Goal: Task Accomplishment & Management: Use online tool/utility

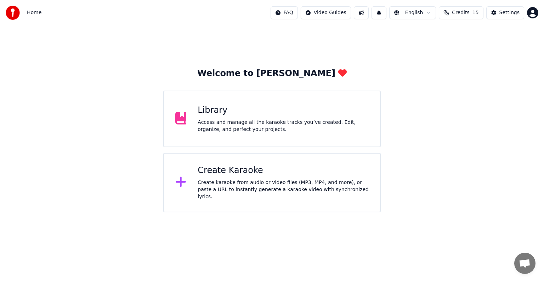
click at [288, 164] on div "Create Karaoke Create karaoke from audio or video files (MP3, MP4, and more), o…" at bounding box center [272, 183] width 218 height 60
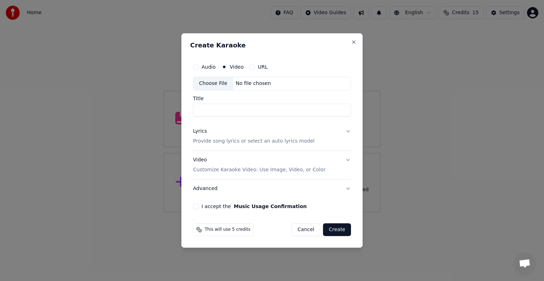
click at [262, 83] on div "No file chosen" at bounding box center [253, 83] width 41 height 7
type input "**********"
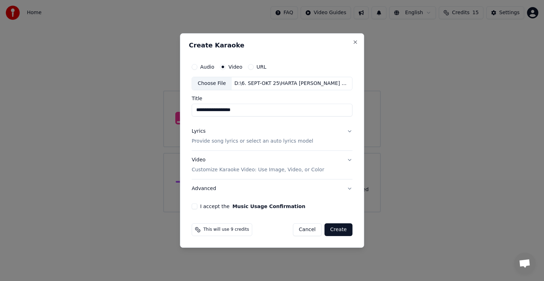
click at [250, 141] on p "Provide song lyrics or select an auto lyrics model" at bounding box center [253, 141] width 122 height 7
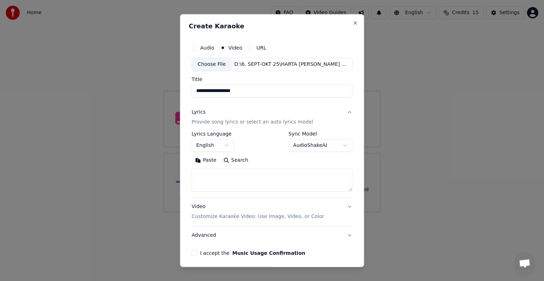
click at [227, 146] on body "**********" at bounding box center [272, 106] width 544 height 213
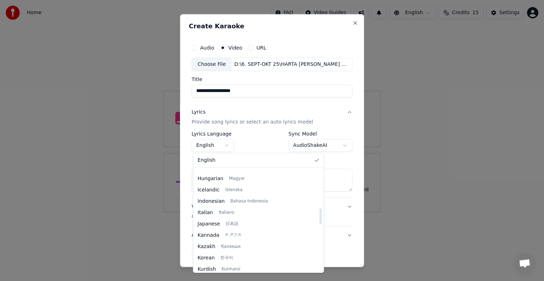
scroll to position [248, 0]
select select "**"
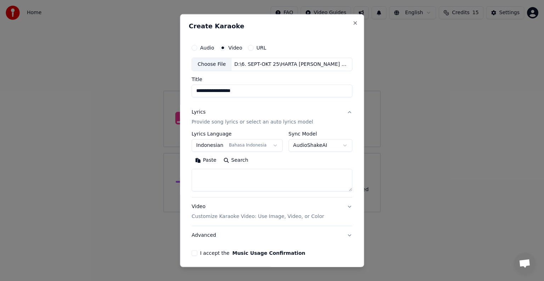
click at [261, 182] on textarea at bounding box center [272, 180] width 161 height 23
paste textarea "**********"
type textarea "**********"
click at [263, 216] on p "Customize Karaoke Video: Use Image, Video, or Color" at bounding box center [258, 216] width 133 height 7
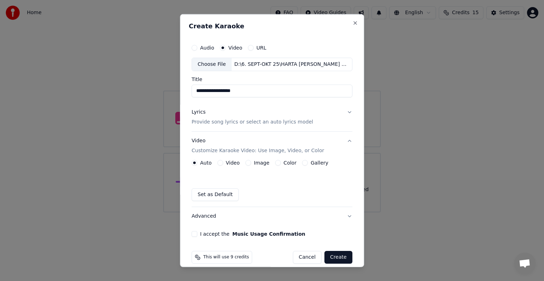
click at [230, 164] on label "Video" at bounding box center [233, 163] width 14 height 5
click at [223, 164] on button "Video" at bounding box center [221, 163] width 6 height 6
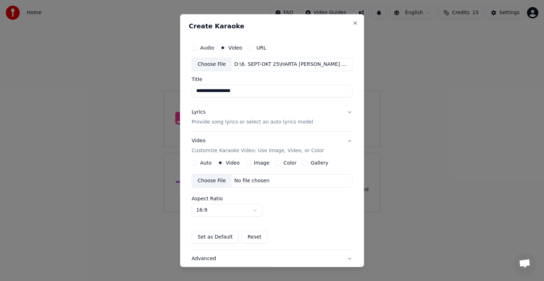
click at [256, 179] on div "No file chosen" at bounding box center [252, 181] width 41 height 7
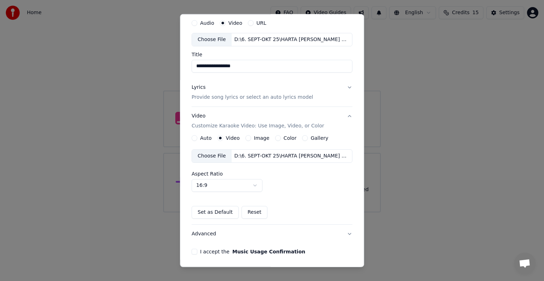
scroll to position [50, 0]
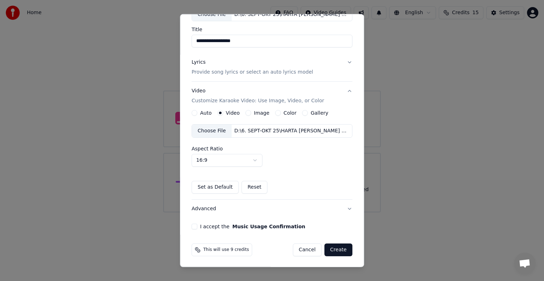
click at [197, 227] on button "I accept the Music Usage Confirmation" at bounding box center [195, 227] width 6 height 6
click at [331, 248] on button "Create" at bounding box center [339, 250] width 28 height 13
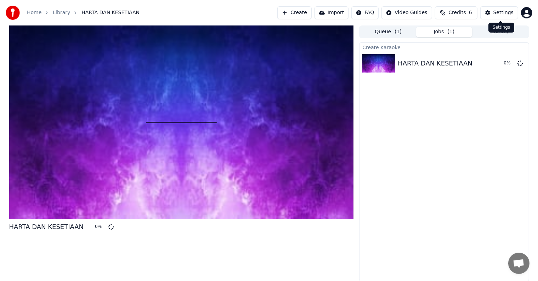
click at [502, 14] on div "Settings" at bounding box center [504, 12] width 20 height 7
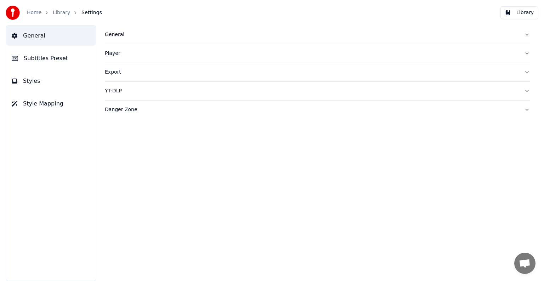
click at [50, 79] on button "Styles" at bounding box center [51, 81] width 90 height 20
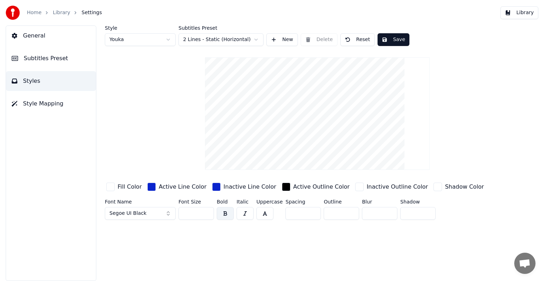
click at [166, 37] on html "Home Library Settings Library General Subtitles Preset Styles Style Mapping Sty…" at bounding box center [272, 140] width 544 height 281
click at [274, 39] on html "Home Library Settings Library General Subtitles Preset Styles Style Mapping Sty…" at bounding box center [272, 140] width 544 height 281
click at [276, 41] on button "New" at bounding box center [283, 39] width 32 height 13
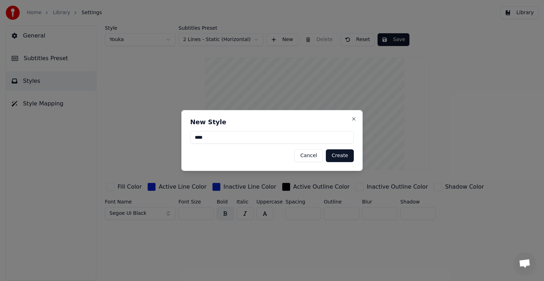
type input "****"
click at [341, 157] on button "Create" at bounding box center [340, 156] width 28 height 13
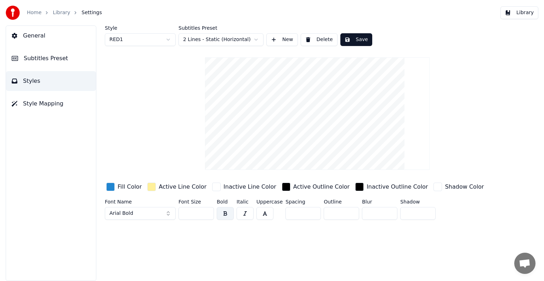
click at [167, 214] on button "Arial Bold" at bounding box center [140, 213] width 71 height 13
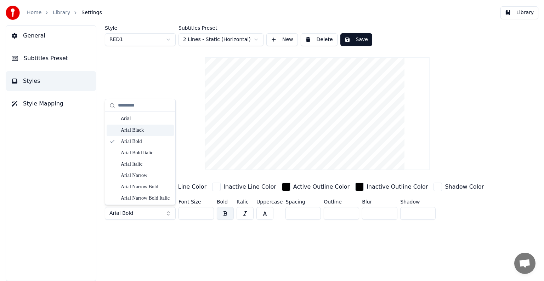
click at [146, 130] on div "Arial Black" at bounding box center [146, 130] width 50 height 7
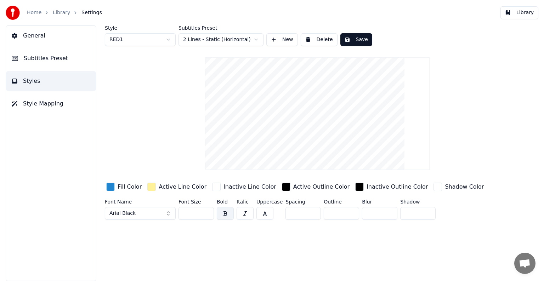
click at [166, 215] on button "Arial Black" at bounding box center [140, 213] width 71 height 13
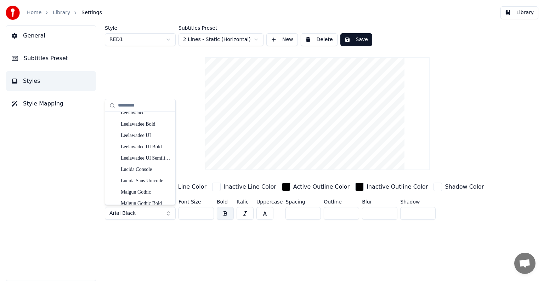
scroll to position [922, 0]
click at [140, 174] on div "Javanese Text" at bounding box center [146, 172] width 50 height 7
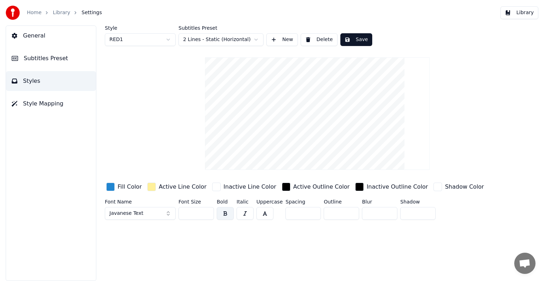
click at [169, 213] on button "Javanese Text" at bounding box center [140, 213] width 71 height 13
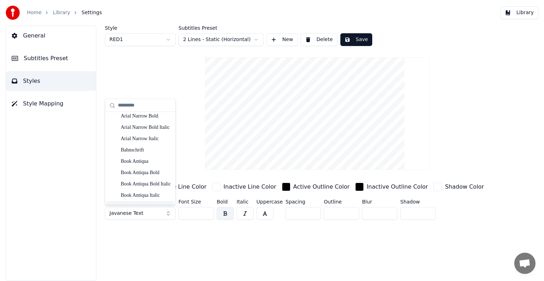
scroll to position [0, 0]
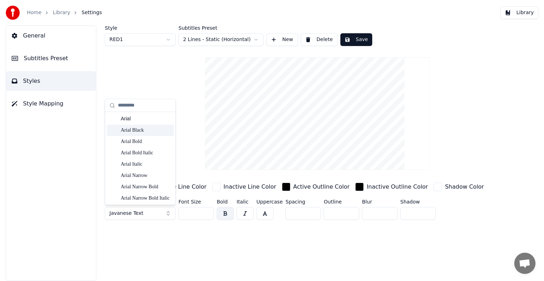
click at [152, 130] on div "Arial Black" at bounding box center [146, 130] width 50 height 7
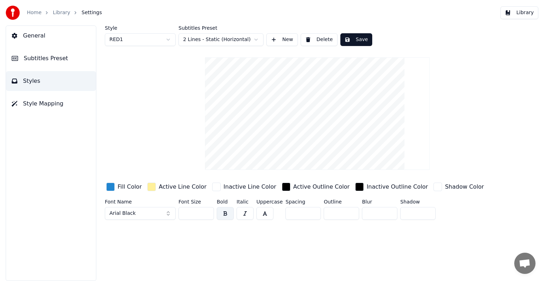
click at [207, 212] on input "**" at bounding box center [196, 213] width 35 height 13
click at [207, 212] on input "***" at bounding box center [196, 213] width 35 height 13
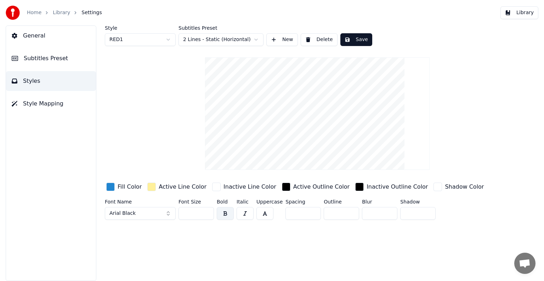
click at [207, 212] on input "***" at bounding box center [196, 213] width 35 height 13
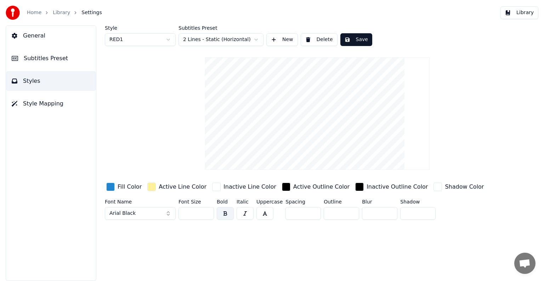
click at [207, 212] on input "***" at bounding box center [196, 213] width 35 height 13
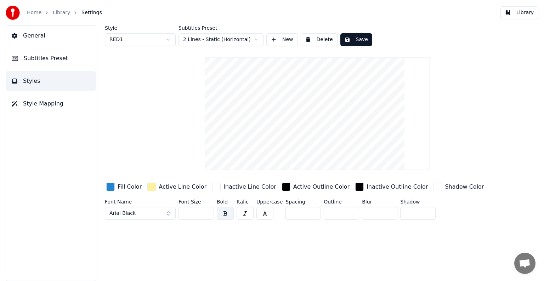
click at [207, 212] on input "***" at bounding box center [196, 213] width 35 height 13
type input "***"
click at [207, 212] on input "***" at bounding box center [196, 213] width 35 height 13
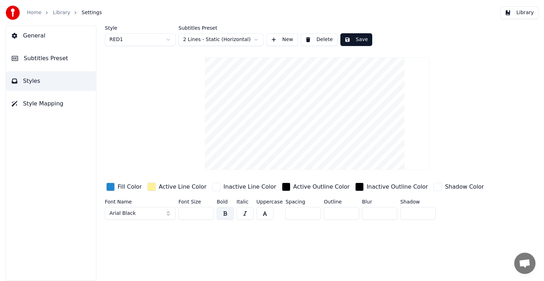
click at [169, 41] on html "Home Library Settings Library General Subtitles Preset Styles Style Mapping Sty…" at bounding box center [272, 140] width 544 height 281
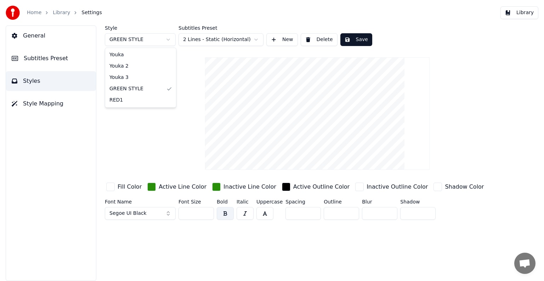
click at [167, 41] on html "Home Library Settings Library General Subtitles Preset Styles Style Mapping Sty…" at bounding box center [272, 140] width 544 height 281
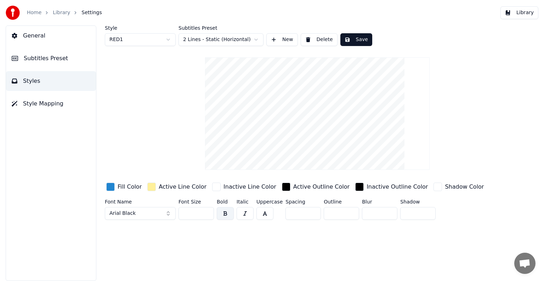
click at [112, 189] on div "button" at bounding box center [110, 187] width 9 height 9
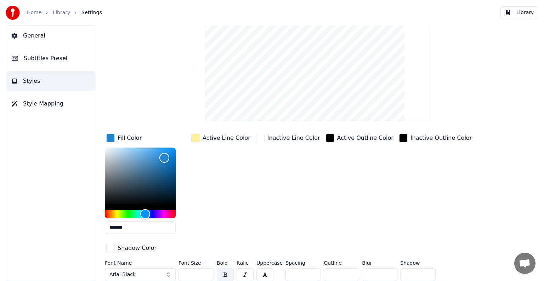
scroll to position [51, 0]
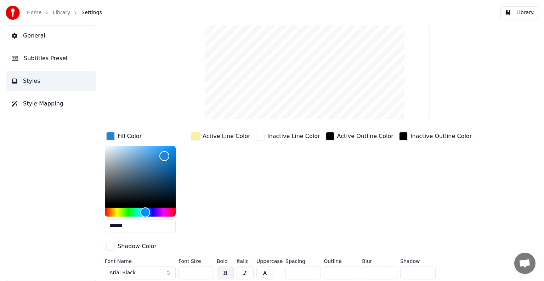
click at [168, 226] on input "*******" at bounding box center [140, 226] width 71 height 13
click at [256, 138] on div "button" at bounding box center [260, 136] width 9 height 9
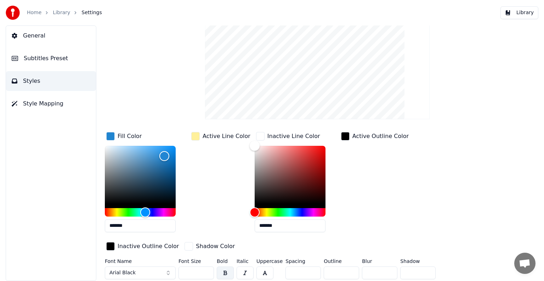
click at [274, 225] on input "*******" at bounding box center [290, 226] width 71 height 13
click at [140, 226] on input "*******" at bounding box center [140, 226] width 71 height 13
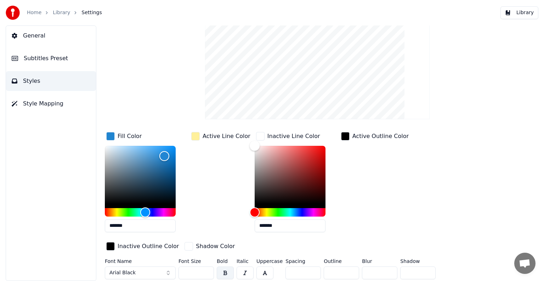
paste input "text"
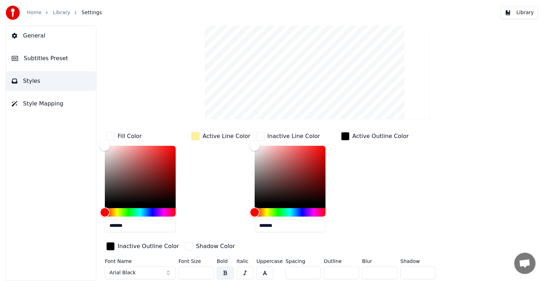
type input "*******"
click at [257, 137] on div "button" at bounding box center [260, 136] width 9 height 9
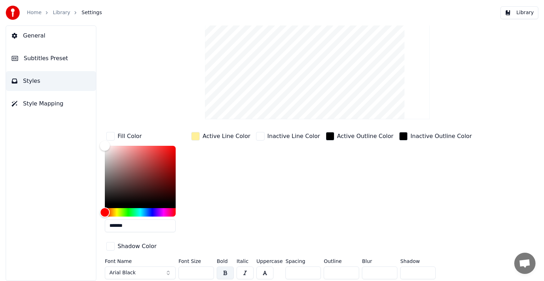
click at [202, 174] on div "Active Line Color" at bounding box center [221, 184] width 62 height 107
click at [111, 135] on div "button" at bounding box center [110, 136] width 9 height 9
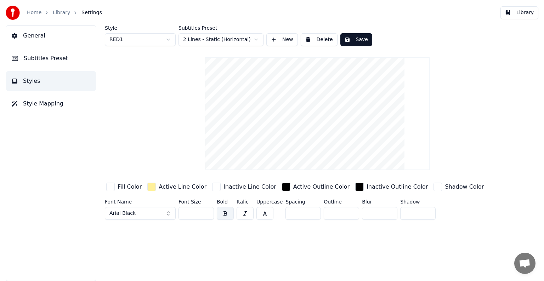
click at [152, 189] on div "button" at bounding box center [151, 187] width 9 height 9
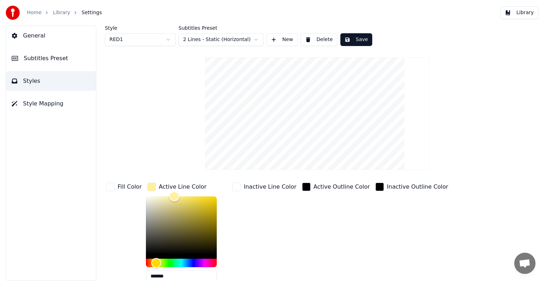
scroll to position [36, 0]
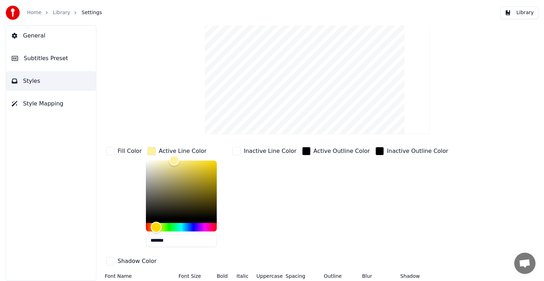
click at [147, 228] on div "Hue" at bounding box center [181, 227] width 71 height 9
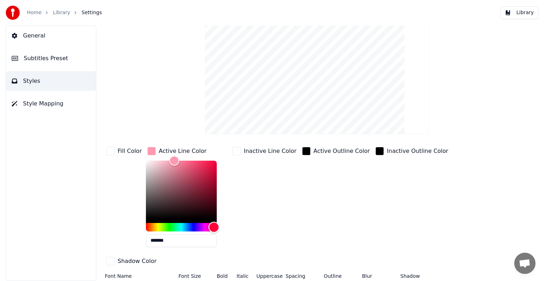
click at [212, 226] on div "Hue" at bounding box center [181, 227] width 71 height 9
click at [149, 226] on div "Hue" at bounding box center [181, 227] width 71 height 9
click at [211, 226] on div "Hue" at bounding box center [181, 227] width 71 height 9
click at [209, 164] on div "Color" at bounding box center [181, 190] width 71 height 58
type input "*******"
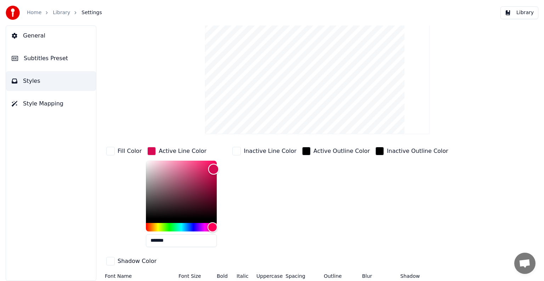
click at [212, 169] on div "Color" at bounding box center [181, 190] width 71 height 58
click at [171, 240] on input "*******" at bounding box center [181, 241] width 71 height 13
click at [235, 153] on div "button" at bounding box center [237, 151] width 9 height 9
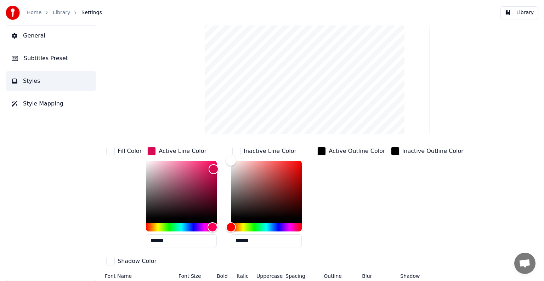
click at [254, 240] on input "*******" at bounding box center [266, 241] width 71 height 13
paste input "text"
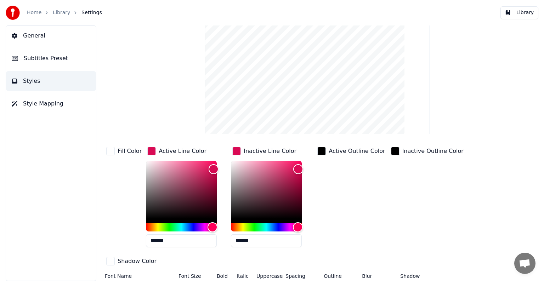
type input "*******"
click at [233, 150] on div "button" at bounding box center [237, 151] width 9 height 9
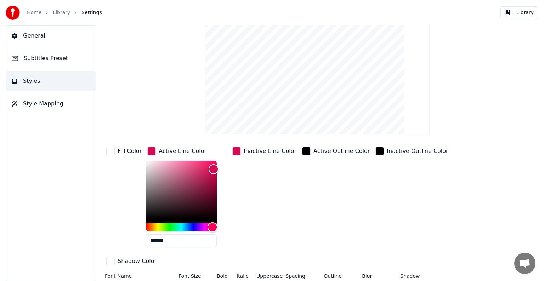
click at [153, 150] on div "button" at bounding box center [151, 151] width 9 height 9
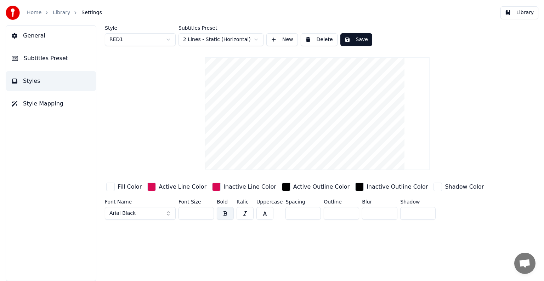
click at [434, 188] on div "button" at bounding box center [438, 187] width 9 height 9
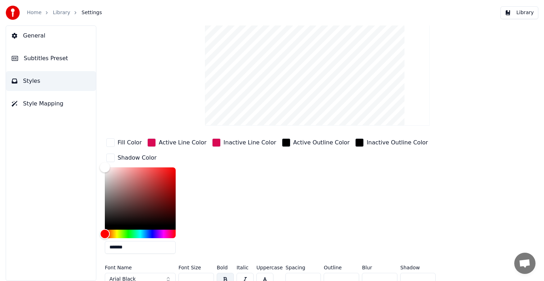
scroll to position [51, 0]
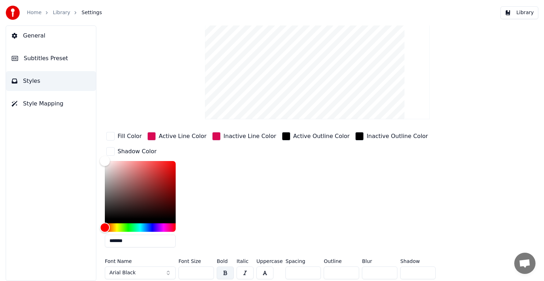
click at [128, 238] on input "*******" at bounding box center [140, 241] width 71 height 13
click at [111, 147] on div "button" at bounding box center [110, 151] width 9 height 9
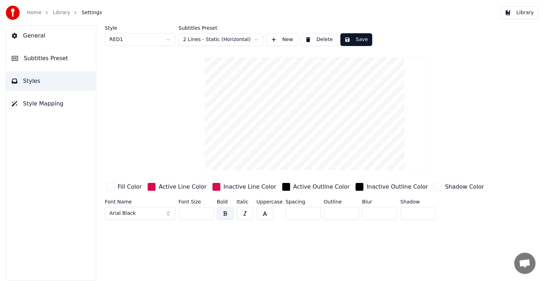
click at [356, 189] on div "button" at bounding box center [360, 187] width 9 height 9
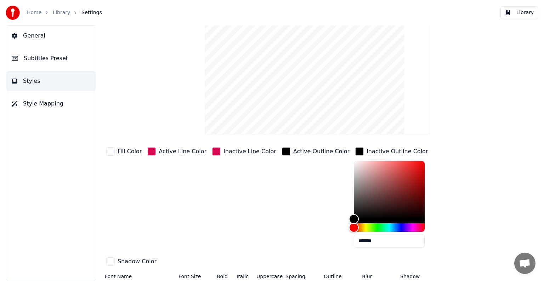
scroll to position [36, 0]
click at [374, 238] on input "*******" at bounding box center [389, 241] width 71 height 13
paste input "text"
type input "*******"
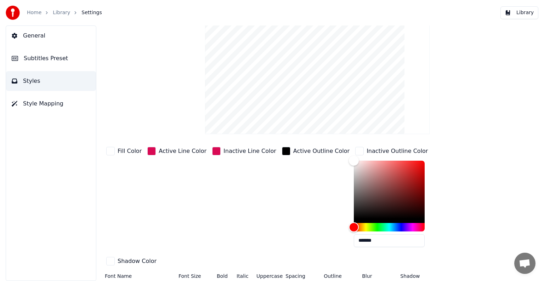
click at [158, 256] on div "Shadow Color" at bounding box center [131, 262] width 53 height 12
click at [356, 151] on div "button" at bounding box center [360, 151] width 9 height 9
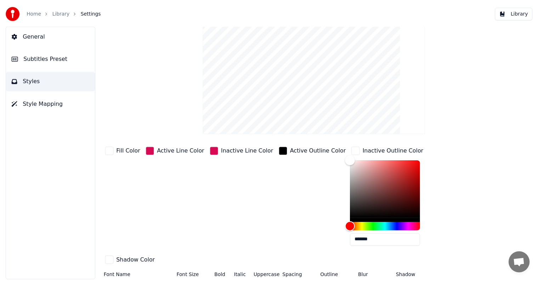
scroll to position [0, 0]
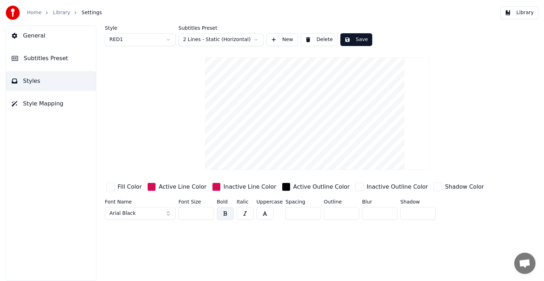
click at [353, 41] on button "Save" at bounding box center [357, 39] width 32 height 13
click at [157, 38] on html "Home Library Settings Library General Subtitles Preset Styles Style Mapping Sty…" at bounding box center [272, 140] width 544 height 281
click at [162, 39] on html "Home Library Settings Library General Subtitles Preset Styles Style Mapping Sty…" at bounding box center [272, 140] width 544 height 281
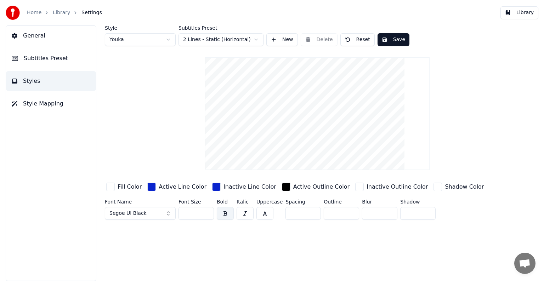
click at [517, 12] on button "Library" at bounding box center [520, 12] width 38 height 13
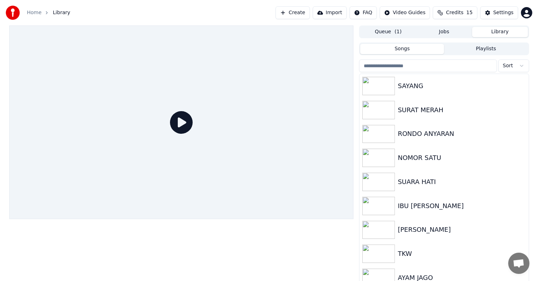
click at [310, 14] on button "Create" at bounding box center [293, 12] width 34 height 13
click at [496, 12] on div "Settings" at bounding box center [504, 12] width 20 height 7
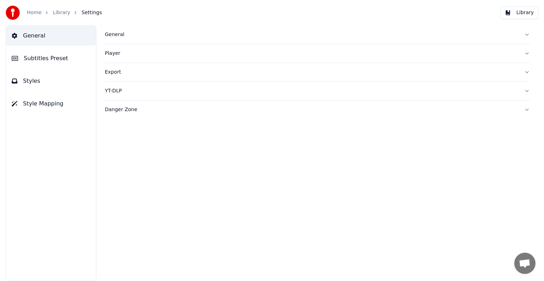
click at [57, 102] on span "Style Mapping" at bounding box center [43, 104] width 40 height 9
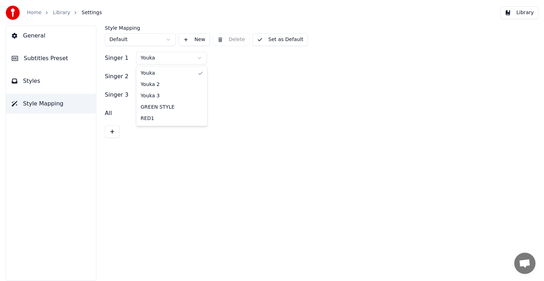
click at [190, 59] on html "Home Library Settings Library General Subtitles Preset Styles Style Mapping Sty…" at bounding box center [272, 140] width 544 height 281
click at [288, 37] on button "Set as Default" at bounding box center [281, 39] width 56 height 13
click at [520, 15] on button "Library" at bounding box center [520, 12] width 38 height 13
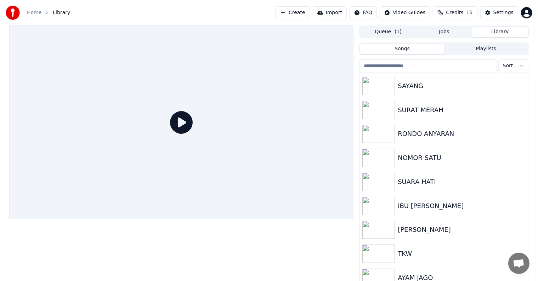
click at [301, 10] on button "Create" at bounding box center [293, 12] width 34 height 13
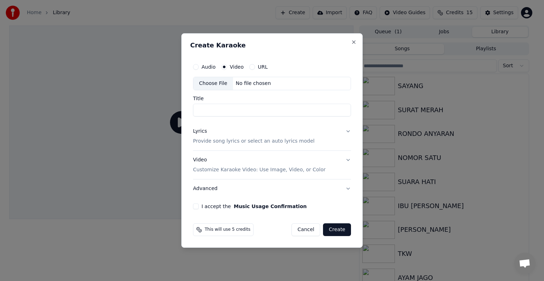
click at [251, 86] on div "No file chosen" at bounding box center [253, 83] width 41 height 7
type input "**********"
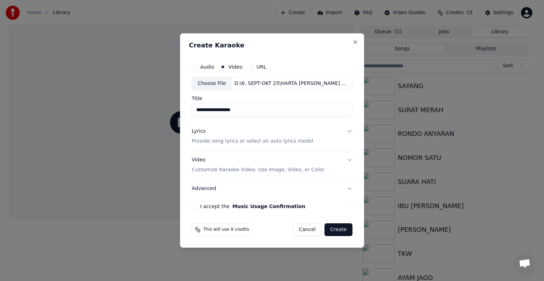
click at [293, 139] on p "Provide song lyrics or select an auto lyrics model" at bounding box center [253, 141] width 122 height 7
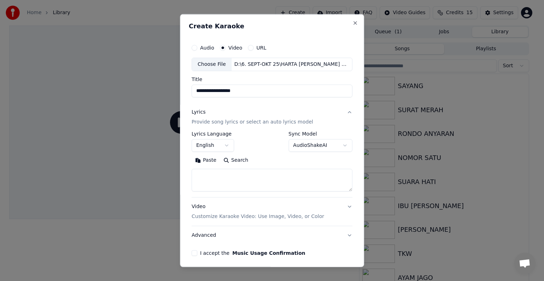
click at [226, 145] on body "**********" at bounding box center [269, 140] width 538 height 281
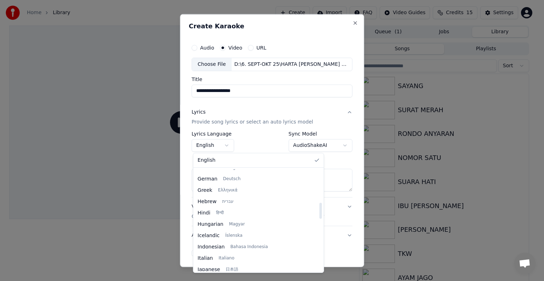
scroll to position [213, 0]
select select "**"
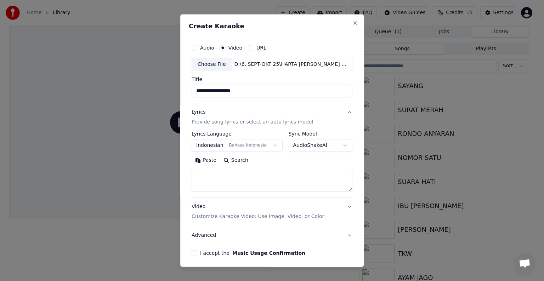
click at [230, 183] on textarea at bounding box center [272, 180] width 161 height 23
paste textarea "**********"
type textarea "**********"
click at [294, 217] on p "Customize Karaoke Video: Use Image, Video, or Color" at bounding box center [258, 216] width 133 height 7
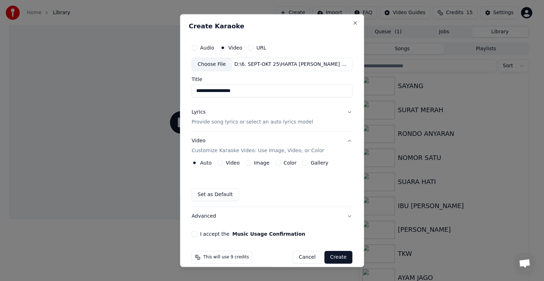
click at [228, 165] on label "Video" at bounding box center [233, 163] width 14 height 5
click at [223, 165] on button "Video" at bounding box center [221, 163] width 6 height 6
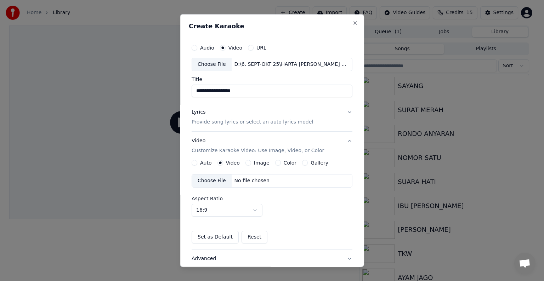
click at [257, 183] on div "No file chosen" at bounding box center [252, 181] width 41 height 7
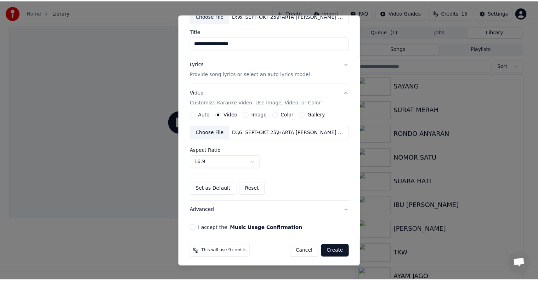
scroll to position [50, 0]
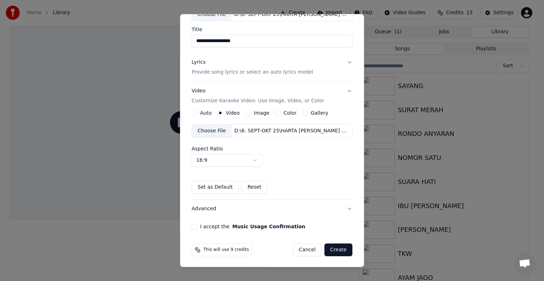
click at [197, 225] on button "I accept the Music Usage Confirmation" at bounding box center [195, 227] width 6 height 6
click at [336, 248] on button "Create" at bounding box center [339, 250] width 28 height 13
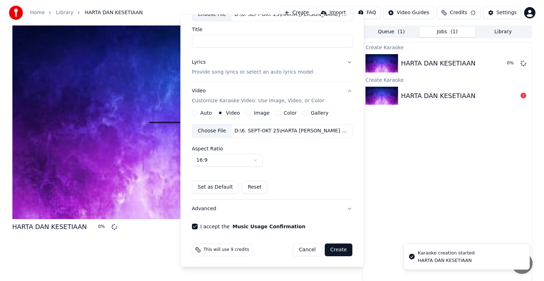
scroll to position [8, 0]
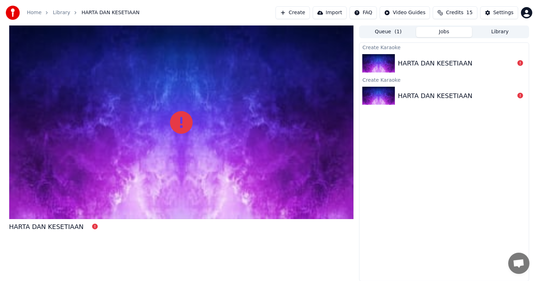
click at [447, 67] on div "HARTA DAN KESETIAAN" at bounding box center [435, 63] width 75 height 10
click at [518, 65] on icon at bounding box center [521, 63] width 6 height 6
click at [306, 10] on button "Create" at bounding box center [293, 12] width 34 height 13
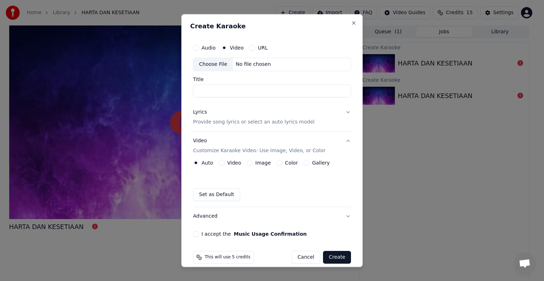
click at [256, 65] on div "No file chosen" at bounding box center [253, 64] width 41 height 7
type input "**********"
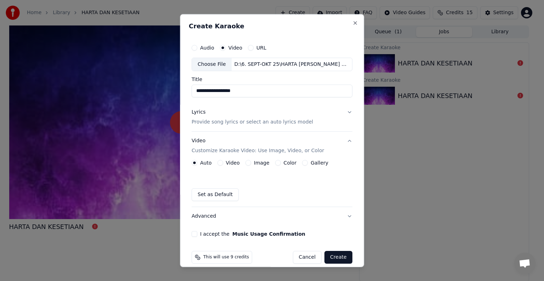
click at [223, 121] on p "Provide song lyrics or select an auto lyrics model" at bounding box center [253, 122] width 122 height 7
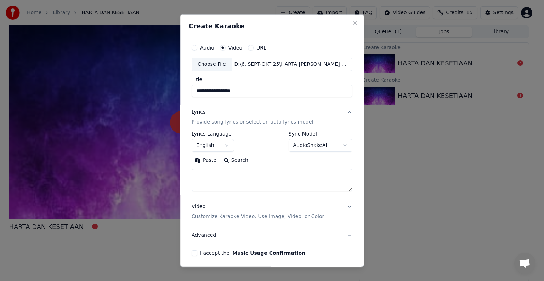
click at [222, 142] on body "**********" at bounding box center [269, 140] width 538 height 281
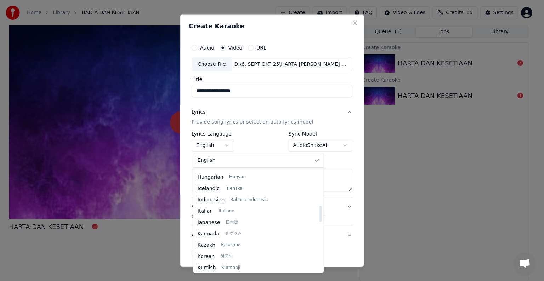
scroll to position [248, 0]
select select "**"
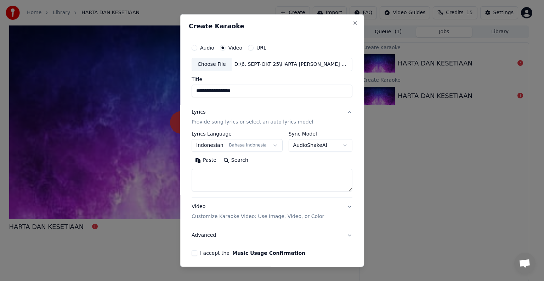
click at [272, 172] on textarea at bounding box center [272, 180] width 161 height 23
paste textarea "**********"
type textarea "**********"
click at [282, 215] on p "Customize Karaoke Video: Use Image, Video, or Color" at bounding box center [258, 216] width 133 height 7
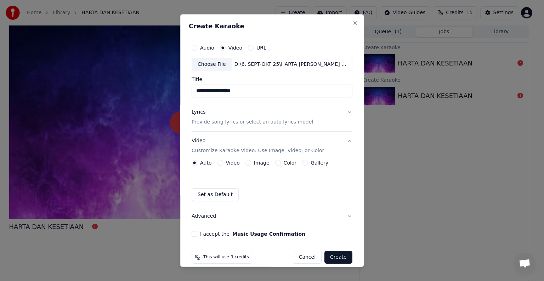
click at [231, 162] on label "Video" at bounding box center [233, 163] width 14 height 5
click at [223, 162] on button "Video" at bounding box center [221, 163] width 6 height 6
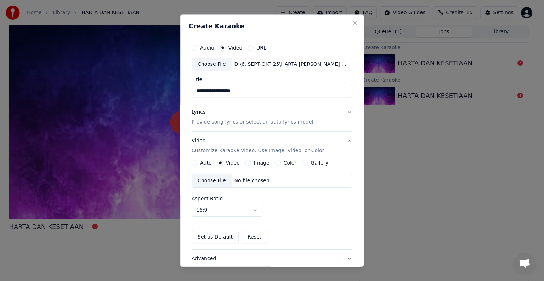
click at [253, 181] on div "No file chosen" at bounding box center [252, 181] width 41 height 7
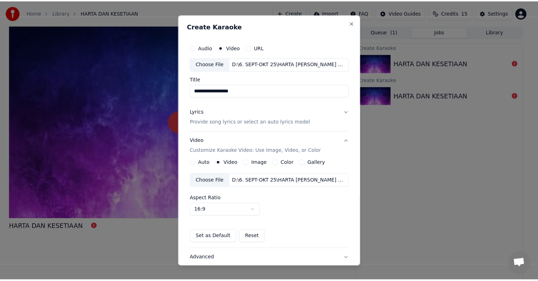
scroll to position [50, 0]
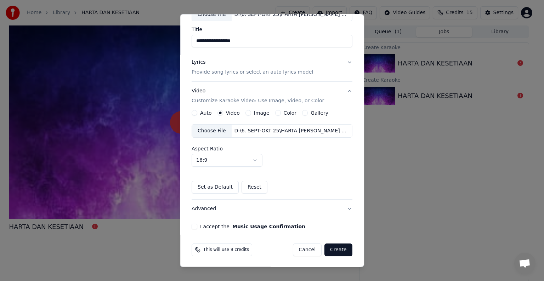
click at [196, 224] on button "I accept the Music Usage Confirmation" at bounding box center [195, 227] width 6 height 6
click at [331, 247] on button "Create" at bounding box center [339, 250] width 28 height 13
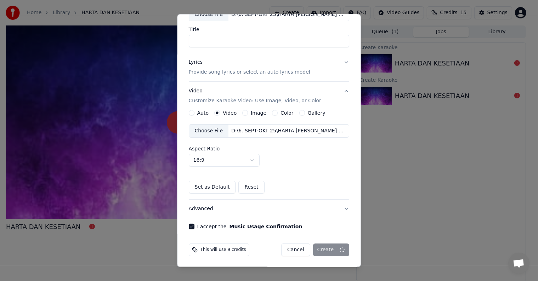
scroll to position [8, 0]
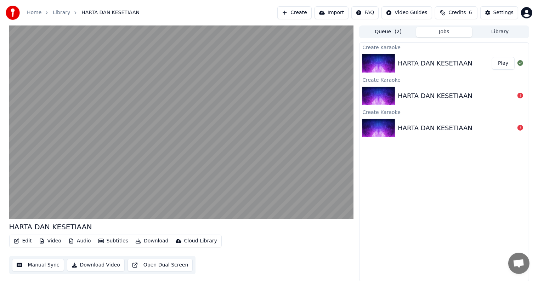
click at [31, 264] on button "Manual Sync" at bounding box center [38, 265] width 52 height 13
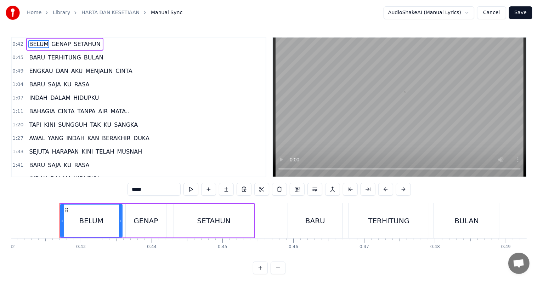
scroll to position [0, 2991]
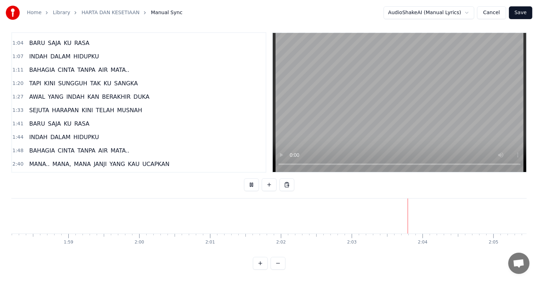
scroll to position [106, 0]
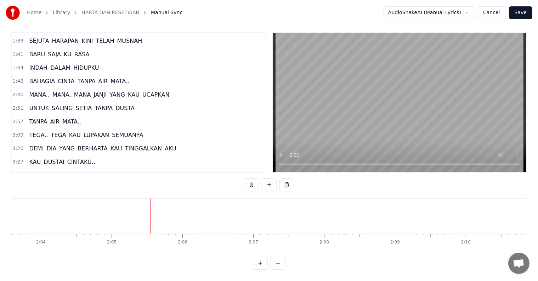
click at [40, 91] on span "MANA.." at bounding box center [39, 95] width 22 height 8
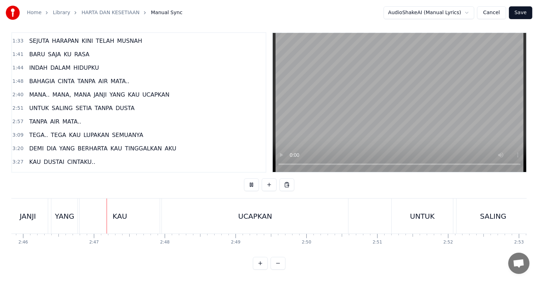
scroll to position [0, 11769]
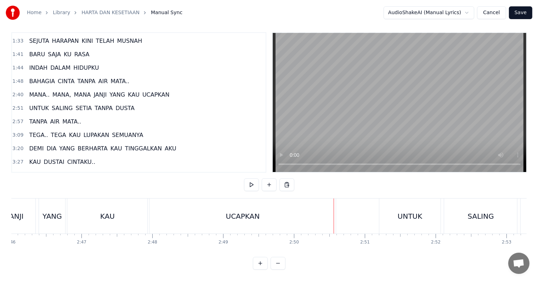
click at [175, 210] on div "UCAPKAN" at bounding box center [243, 216] width 186 height 35
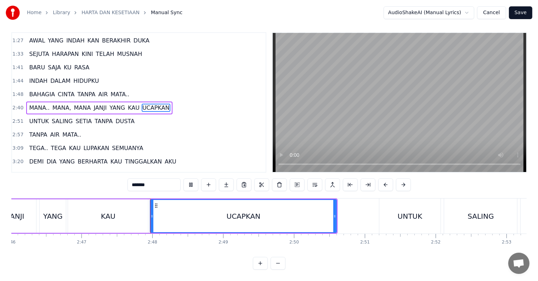
scroll to position [11, 0]
drag, startPoint x: 336, startPoint y: 214, endPoint x: 283, endPoint y: 218, distance: 53.3
click at [283, 218] on div at bounding box center [281, 216] width 3 height 32
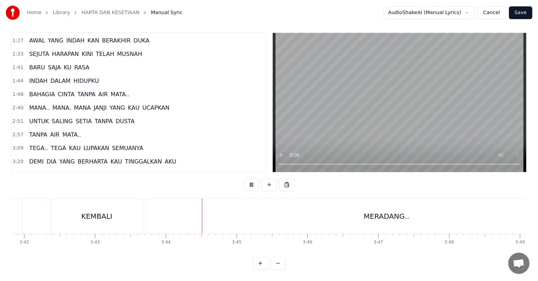
scroll to position [0, 15839]
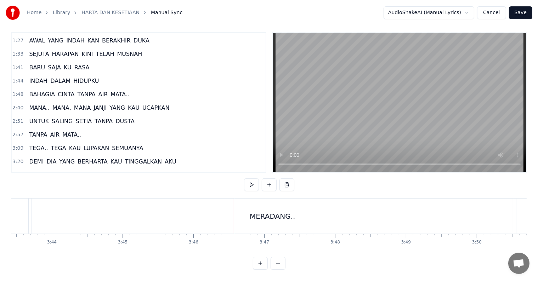
click at [281, 215] on div "MERADANG.." at bounding box center [273, 216] width 46 height 11
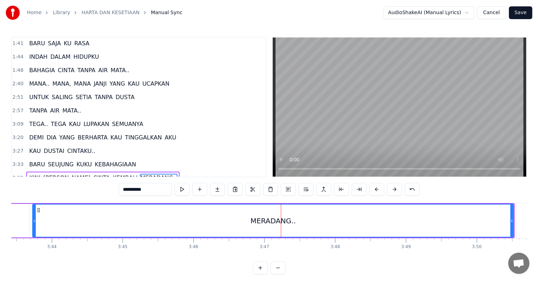
scroll to position [184, 0]
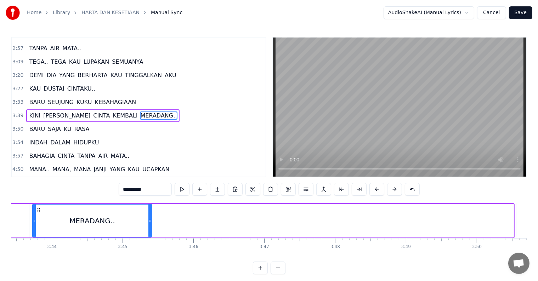
drag, startPoint x: 513, startPoint y: 222, endPoint x: 151, endPoint y: 246, distance: 363.0
click at [151, 246] on div "BELUM GENAP SETAHUN BARU TERHITUNG BULAN ENGKAU [PERSON_NAME] AKU MENJALIN CINT…" at bounding box center [269, 229] width 516 height 53
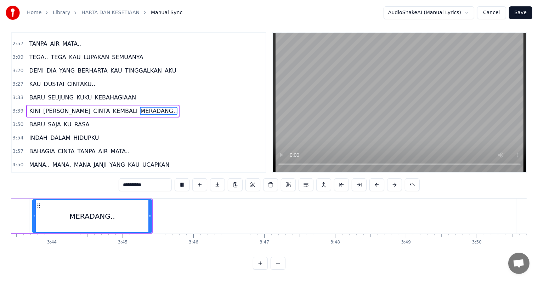
scroll to position [0, 15824]
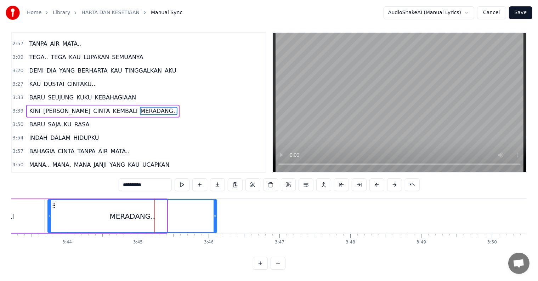
drag, startPoint x: 166, startPoint y: 217, endPoint x: 216, endPoint y: 220, distance: 50.0
click at [216, 220] on div at bounding box center [215, 216] width 3 height 32
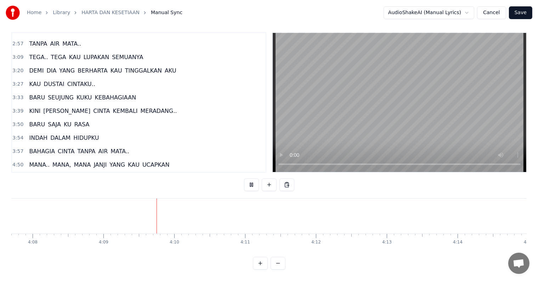
scroll to position [0, 17631]
click at [43, 161] on span "MANA.." at bounding box center [39, 165] width 22 height 8
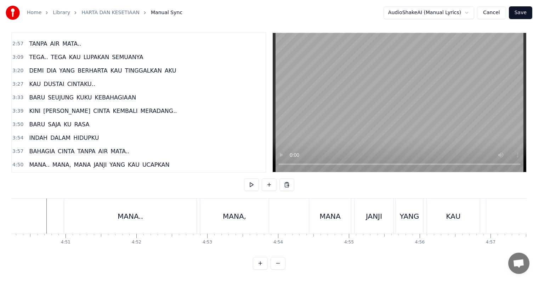
scroll to position [0, 20575]
click at [247, 179] on button at bounding box center [251, 185] width 15 height 13
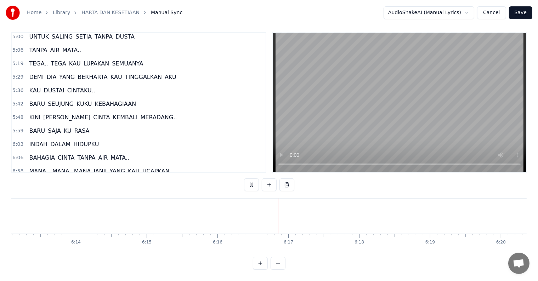
scroll to position [362, 0]
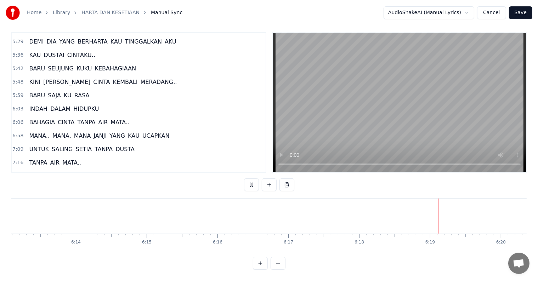
click at [38, 132] on span "MANA.." at bounding box center [39, 136] width 22 height 8
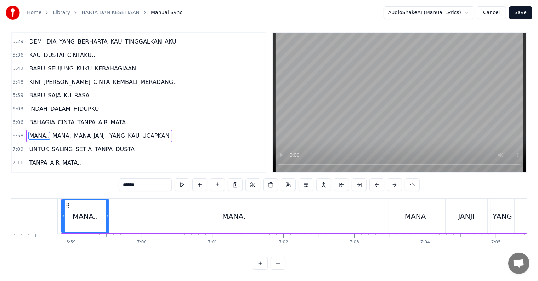
scroll to position [0, 29657]
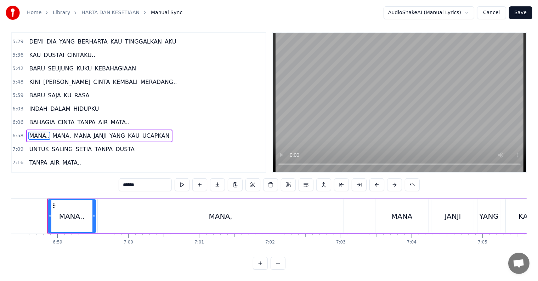
type input "******"
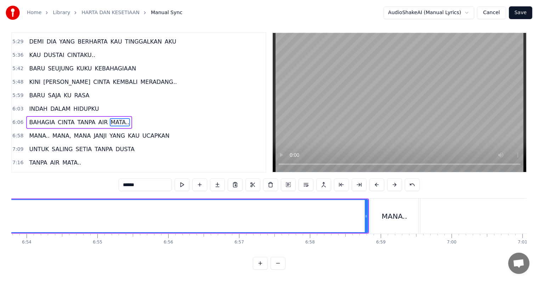
scroll to position [0, 29394]
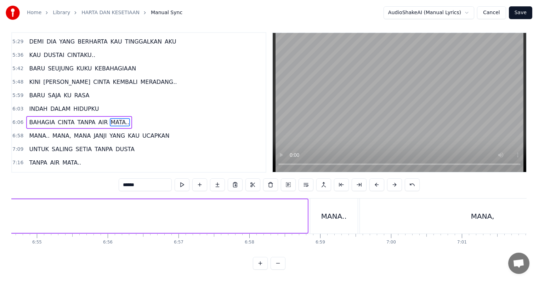
drag, startPoint x: 306, startPoint y: 213, endPoint x: 10, endPoint y: 201, distance: 296.5
click at [7, 201] on div "Home Library HARTA [PERSON_NAME] KESETIAAN Manual Sync AudioShakeAI (Manual Lyr…" at bounding box center [269, 132] width 538 height 275
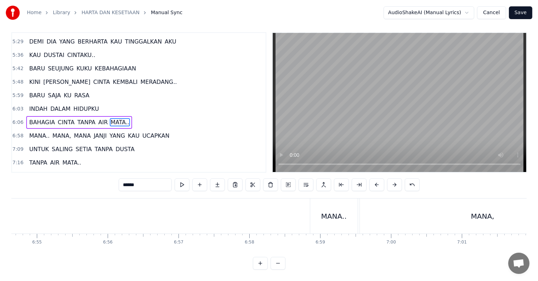
click at [110, 118] on span "MATA.." at bounding box center [120, 122] width 20 height 8
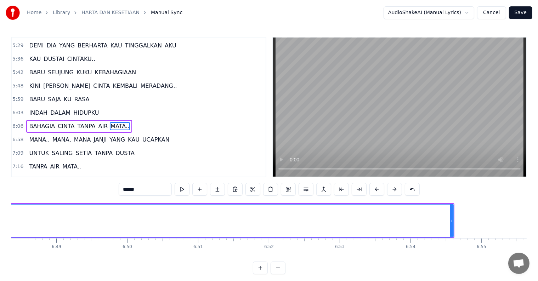
scroll to position [0, 28969]
click at [280, 275] on button at bounding box center [278, 268] width 15 height 13
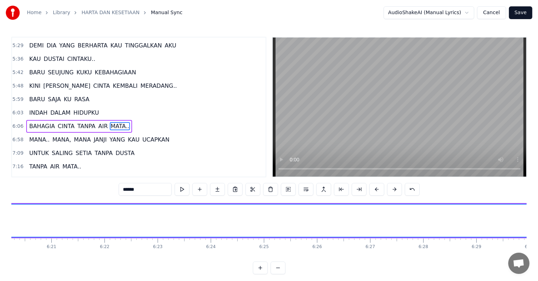
scroll to position [0, 19725]
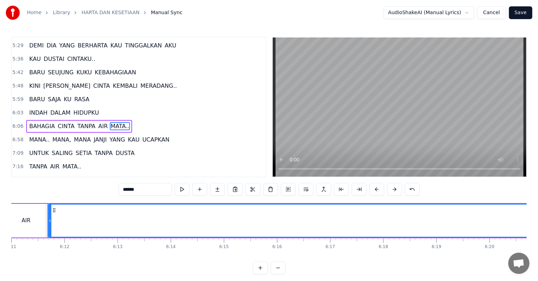
click at [280, 275] on button at bounding box center [278, 268] width 15 height 13
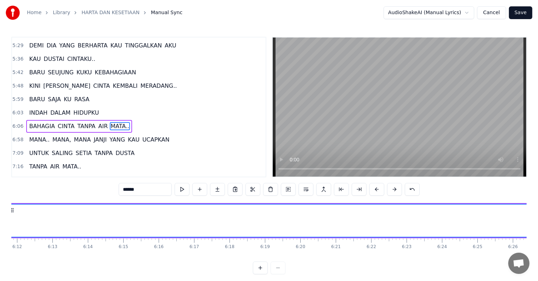
scroll to position [0, 13139]
click at [280, 275] on div at bounding box center [269, 268] width 33 height 13
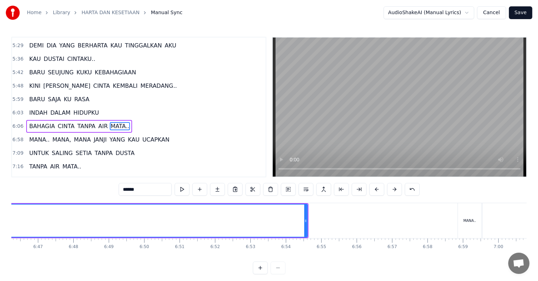
scroll to position [0, 14572]
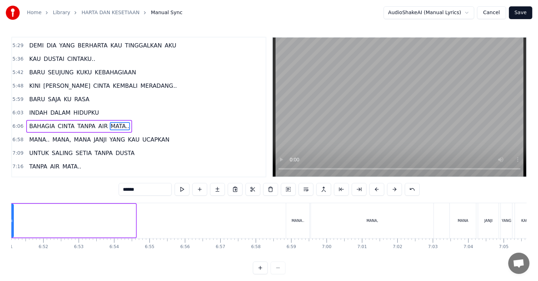
drag, startPoint x: 135, startPoint y: 221, endPoint x: 12, endPoint y: 218, distance: 122.3
click at [12, 218] on icon at bounding box center [11, 221] width 3 height 6
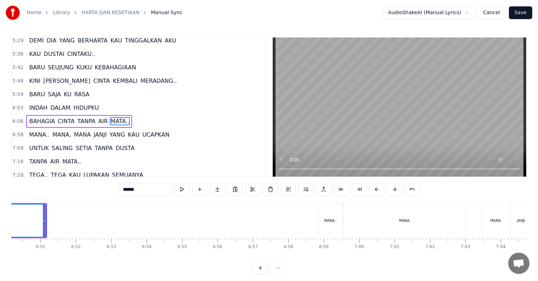
scroll to position [0, 14537]
click at [47, 222] on div at bounding box center [47, 220] width 0 height 35
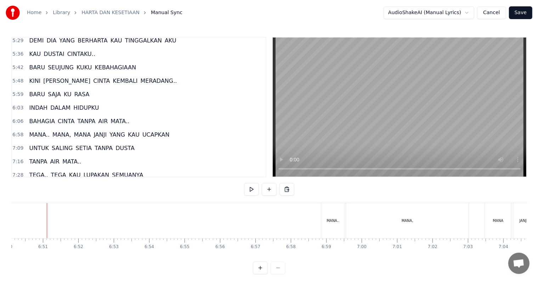
drag, startPoint x: 33, startPoint y: 221, endPoint x: 48, endPoint y: 223, distance: 15.7
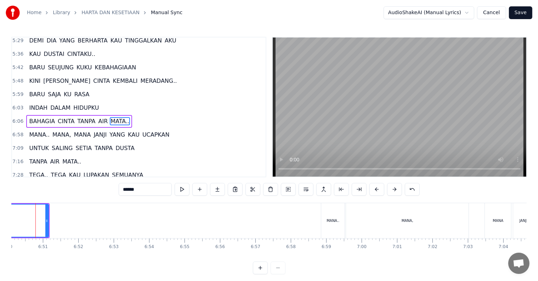
scroll to position [0, 14525]
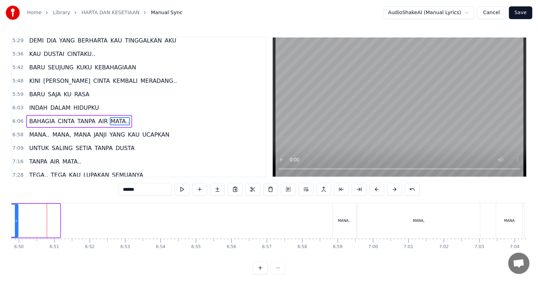
drag, startPoint x: 59, startPoint y: 223, endPoint x: 17, endPoint y: 222, distance: 41.8
click at [17, 222] on icon at bounding box center [16, 221] width 3 height 6
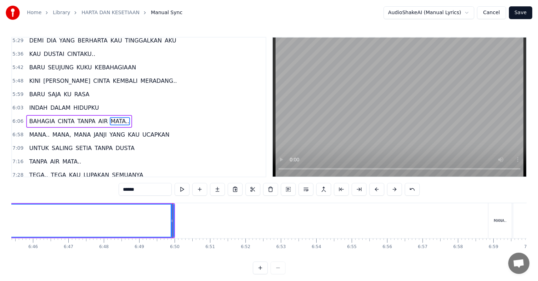
scroll to position [0, 14288]
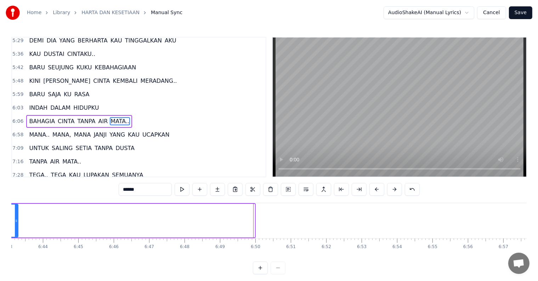
drag, startPoint x: 252, startPoint y: 223, endPoint x: 21, endPoint y: 217, distance: 231.2
click at [17, 217] on div at bounding box center [16, 221] width 3 height 32
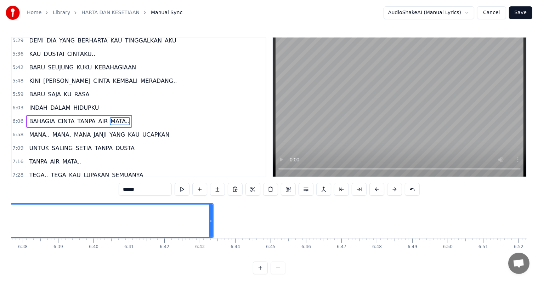
scroll to position [0, 14025]
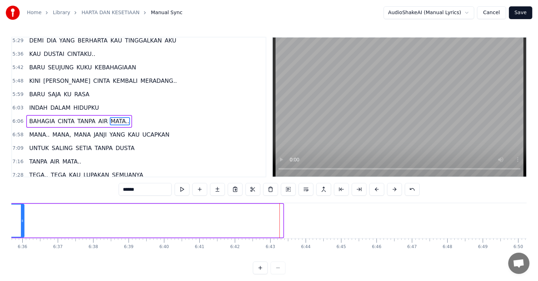
drag, startPoint x: 281, startPoint y: 223, endPoint x: 22, endPoint y: 223, distance: 259.1
click at [22, 223] on icon at bounding box center [22, 221] width 3 height 6
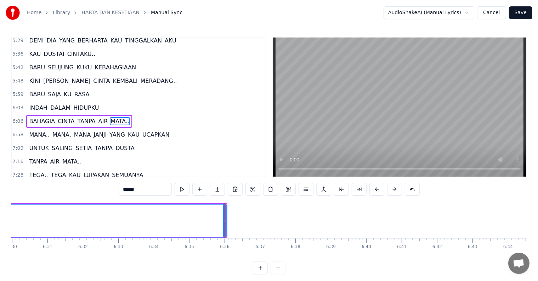
scroll to position [0, 13732]
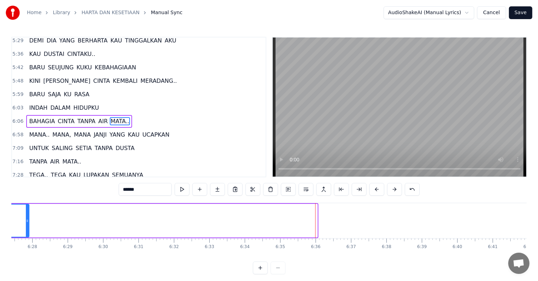
drag, startPoint x: 314, startPoint y: 225, endPoint x: 26, endPoint y: 224, distance: 288.5
click at [26, 224] on div at bounding box center [27, 221] width 3 height 32
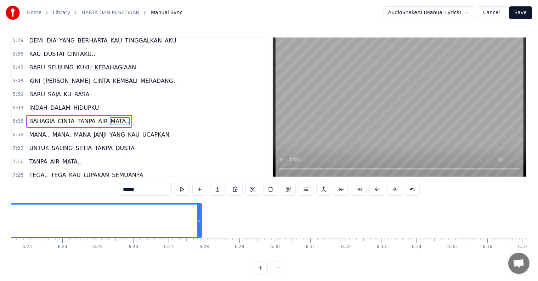
scroll to position [0, 13439]
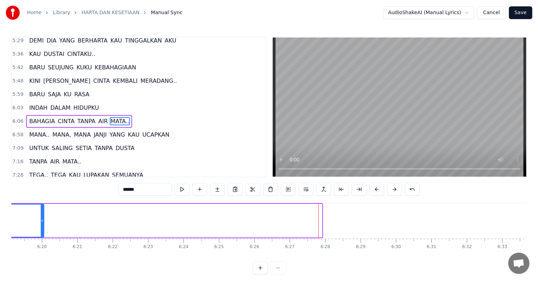
drag, startPoint x: 319, startPoint y: 226, endPoint x: 30, endPoint y: 228, distance: 289.2
click at [41, 228] on div at bounding box center [42, 221] width 3 height 32
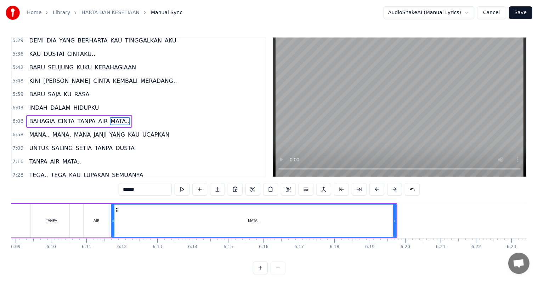
scroll to position [0, 13024]
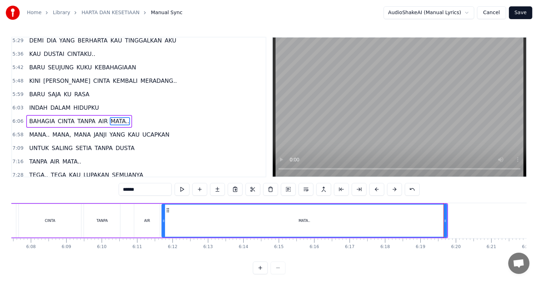
drag, startPoint x: 444, startPoint y: 221, endPoint x: 333, endPoint y: 228, distance: 110.8
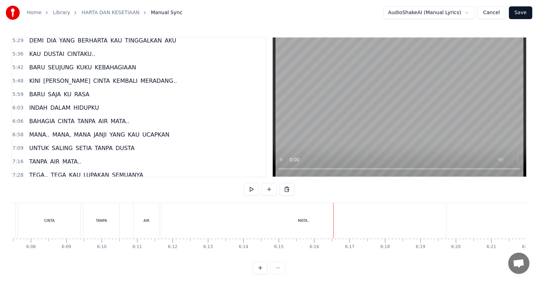
click at [440, 222] on div "MATA.." at bounding box center [303, 220] width 285 height 35
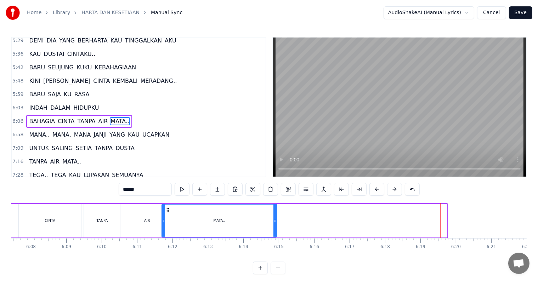
drag, startPoint x: 444, startPoint y: 223, endPoint x: 274, endPoint y: 229, distance: 170.6
click at [274, 229] on div at bounding box center [275, 221] width 3 height 32
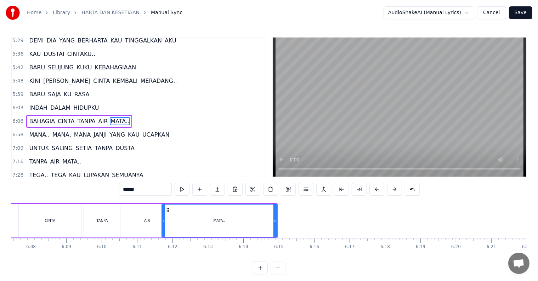
scroll to position [11, 0]
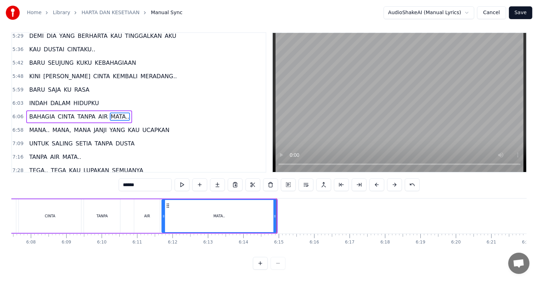
click at [40, 126] on span "MANA.." at bounding box center [39, 130] width 22 height 8
type input "******"
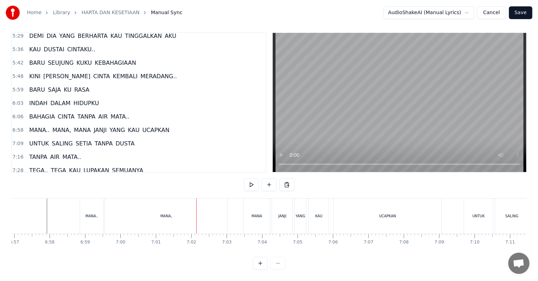
click at [154, 214] on div "MANA," at bounding box center [166, 216] width 123 height 35
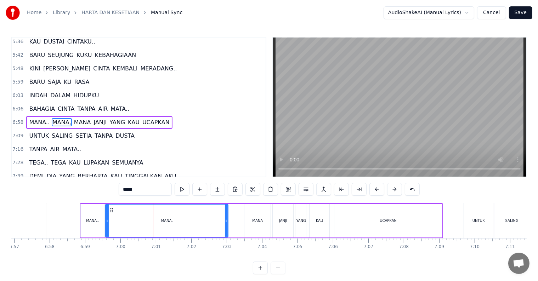
scroll to position [380, 0]
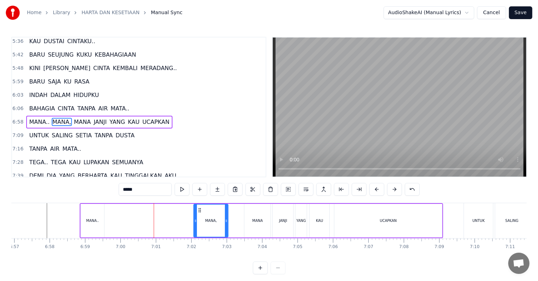
drag, startPoint x: 107, startPoint y: 220, endPoint x: 196, endPoint y: 224, distance: 88.3
click at [196, 224] on div at bounding box center [195, 221] width 3 height 32
click at [89, 218] on div "MANA.." at bounding box center [92, 220] width 13 height 5
type input "******"
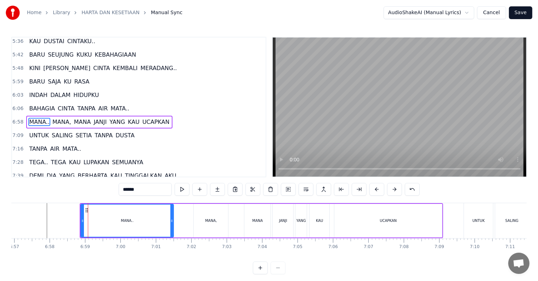
drag, startPoint x: 101, startPoint y: 221, endPoint x: 170, endPoint y: 224, distance: 69.5
click at [170, 224] on div "MANA.." at bounding box center [127, 221] width 92 height 32
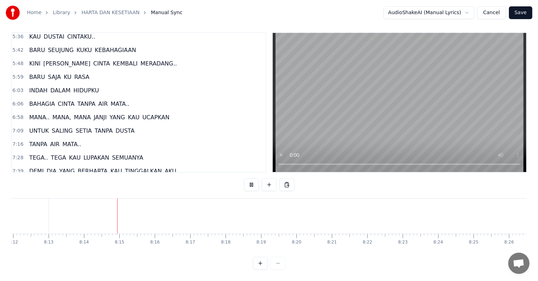
scroll to position [0, 17453]
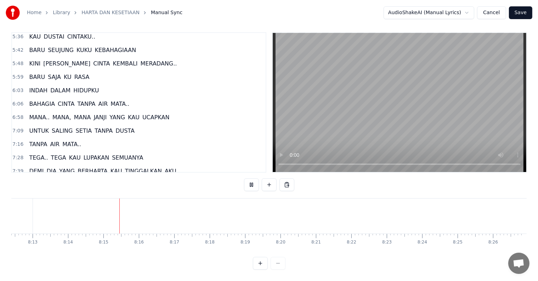
click at [525, 11] on button "Save" at bounding box center [520, 12] width 23 height 13
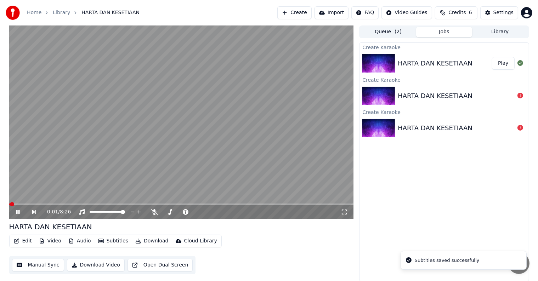
click at [103, 265] on button "Download Video" at bounding box center [96, 265] width 58 height 13
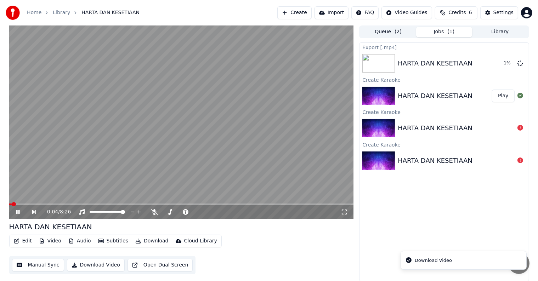
click at [16, 212] on icon at bounding box center [18, 212] width 4 height 4
click at [303, 13] on button "Create" at bounding box center [295, 12] width 34 height 13
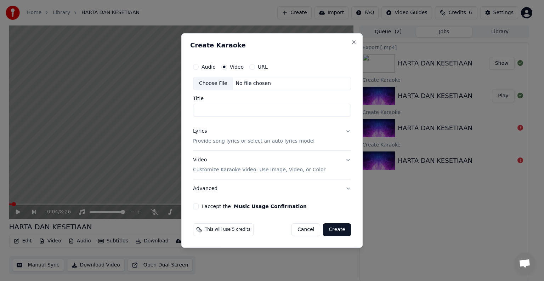
click at [236, 84] on div "No file chosen" at bounding box center [253, 83] width 41 height 7
type input "**********"
click at [217, 142] on p "Provide song lyrics or select an auto lyrics model" at bounding box center [254, 141] width 122 height 7
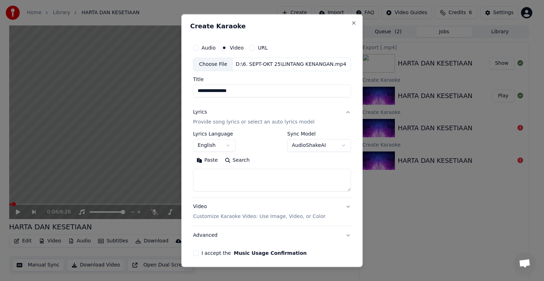
click at [219, 144] on body "**********" at bounding box center [269, 140] width 538 height 281
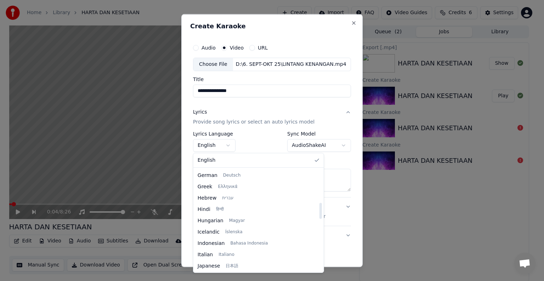
scroll to position [213, 0]
select select "**"
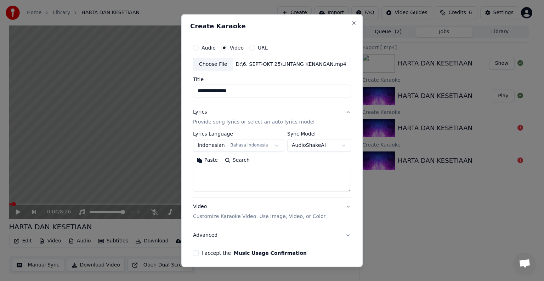
click at [257, 179] on textarea at bounding box center [272, 180] width 158 height 23
paste textarea "**********"
type textarea "**********"
click at [268, 215] on p "Customize Karaoke Video: Use Image, Video, or Color" at bounding box center [259, 216] width 133 height 7
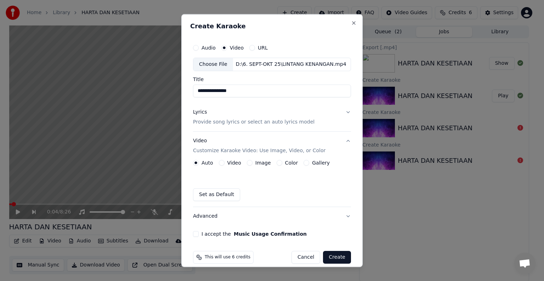
click at [223, 164] on button "Video" at bounding box center [222, 163] width 6 height 6
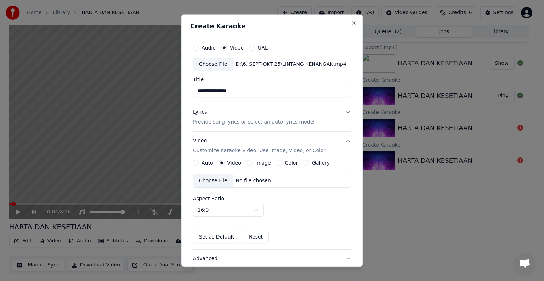
click at [248, 181] on div "No file chosen" at bounding box center [253, 181] width 41 height 7
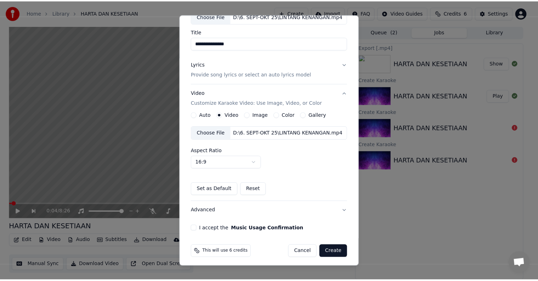
scroll to position [50, 0]
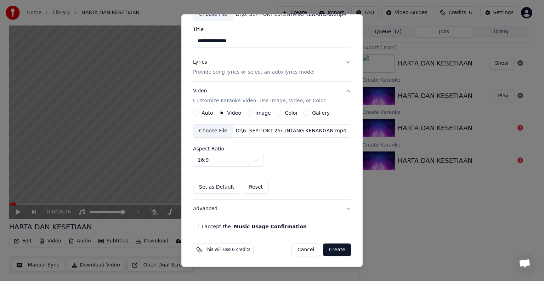
click at [194, 226] on button "I accept the Music Usage Confirmation" at bounding box center [196, 227] width 6 height 6
click at [329, 247] on button "Create" at bounding box center [337, 250] width 28 height 13
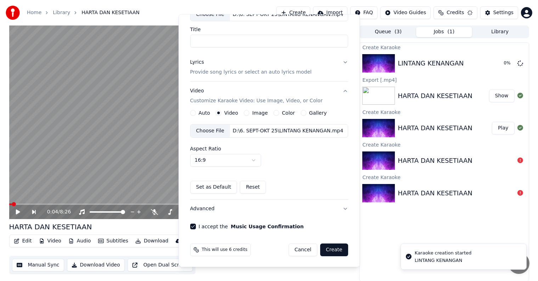
scroll to position [8, 0]
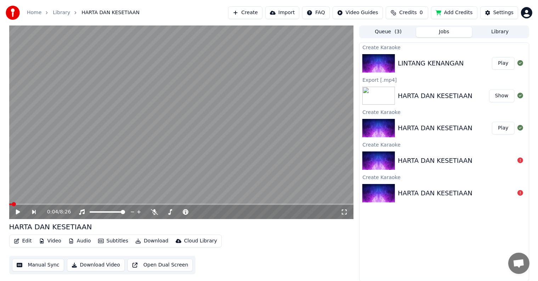
click at [435, 67] on div "LINTANG KENANGAN" at bounding box center [431, 63] width 66 height 10
click at [499, 61] on button "Play" at bounding box center [503, 63] width 22 height 13
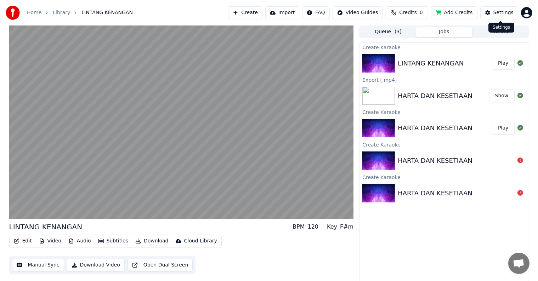
click at [494, 12] on button "Settings" at bounding box center [500, 12] width 38 height 13
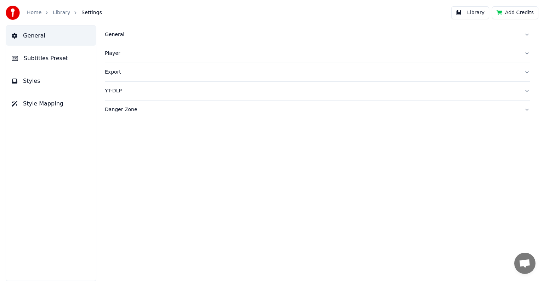
click at [57, 111] on button "Style Mapping" at bounding box center [51, 104] width 90 height 20
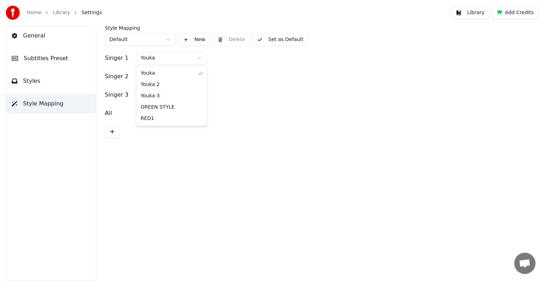
click at [181, 56] on html "Home Library Settings Library Add Credits General Subtitles Preset Styles Style…" at bounding box center [272, 140] width 544 height 281
click at [186, 75] on html "Home Library Settings Library Add Credits General Subtitles Preset Styles Style…" at bounding box center [272, 140] width 544 height 281
click at [264, 38] on button "Set as Default" at bounding box center [281, 39] width 56 height 13
click at [477, 13] on button "Library" at bounding box center [471, 12] width 38 height 13
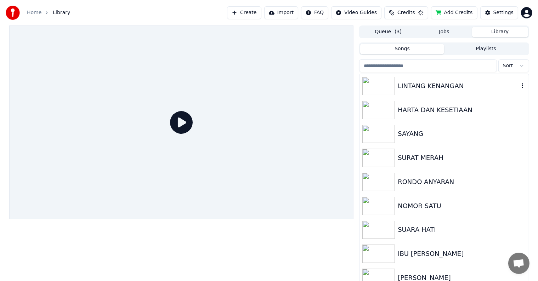
click at [469, 89] on div "LINTANG KENANGAN" at bounding box center [458, 86] width 121 height 10
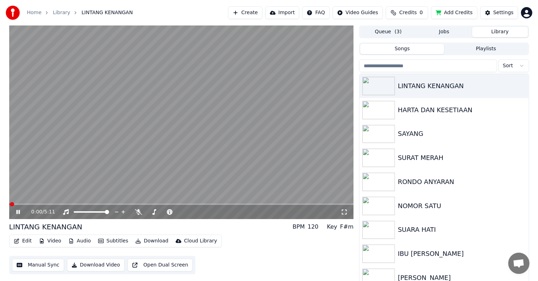
click at [24, 242] on button "Edit" at bounding box center [23, 241] width 24 height 10
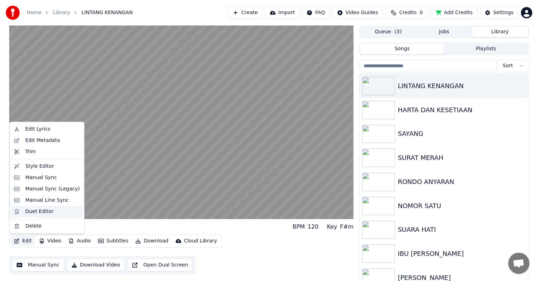
click at [36, 210] on div "Duet Editor" at bounding box center [39, 211] width 28 height 7
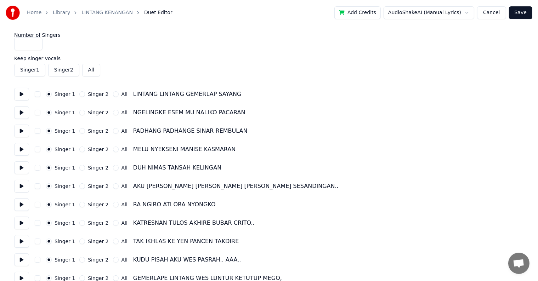
click at [21, 91] on button at bounding box center [21, 94] width 15 height 13
click at [79, 94] on button "Singer 2" at bounding box center [82, 94] width 6 height 6
click at [79, 114] on button "Singer 2" at bounding box center [82, 113] width 6 height 6
click at [79, 133] on button "Singer 2" at bounding box center [82, 131] width 6 height 6
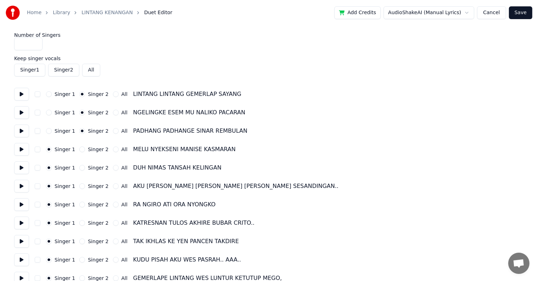
click at [21, 131] on button at bounding box center [21, 131] width 15 height 13
click at [79, 149] on button "Singer 2" at bounding box center [82, 150] width 6 height 6
click at [21, 150] on button at bounding box center [21, 149] width 15 height 13
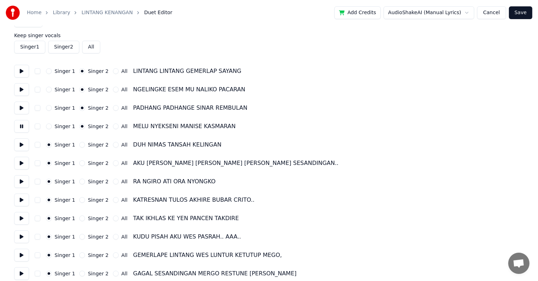
scroll to position [35, 0]
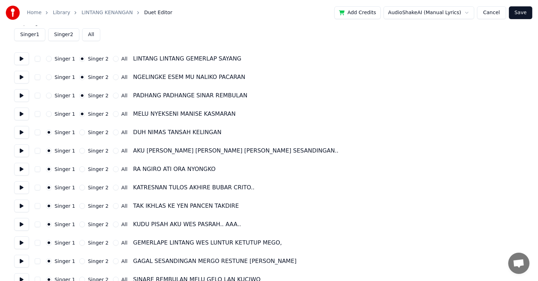
click at [20, 150] on button at bounding box center [21, 151] width 15 height 13
click at [21, 171] on button at bounding box center [21, 169] width 15 height 13
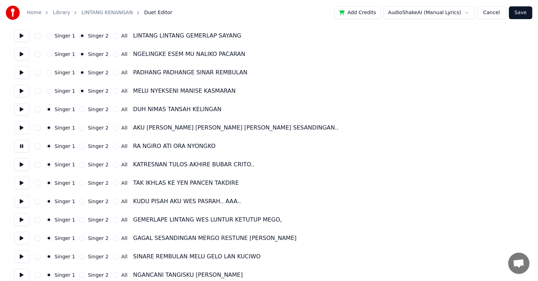
scroll to position [71, 0]
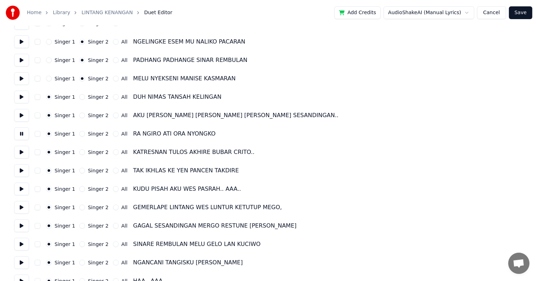
click at [23, 153] on button at bounding box center [21, 152] width 15 height 13
click at [24, 170] on button at bounding box center [21, 170] width 15 height 13
click at [79, 173] on button "Singer 2" at bounding box center [82, 171] width 6 height 6
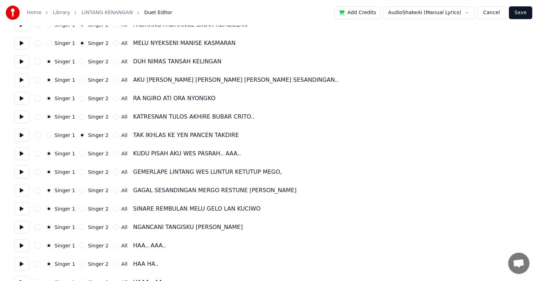
click at [23, 156] on button at bounding box center [21, 153] width 15 height 13
click at [23, 173] on button at bounding box center [21, 172] width 15 height 13
click at [79, 172] on button "Singer 2" at bounding box center [82, 172] width 6 height 6
click at [80, 190] on button "Singer 2" at bounding box center [82, 191] width 6 height 6
click at [23, 189] on button at bounding box center [21, 190] width 15 height 13
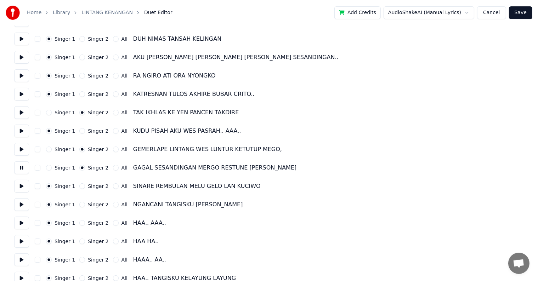
scroll to position [142, 0]
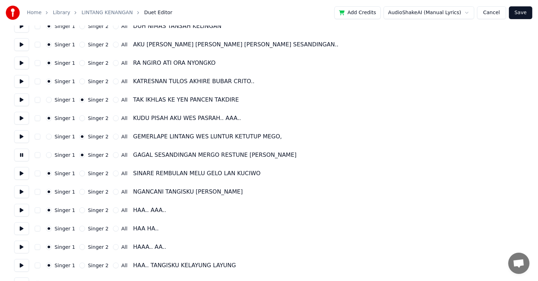
click at [18, 172] on button at bounding box center [21, 173] width 15 height 13
click at [24, 191] on button at bounding box center [21, 192] width 15 height 13
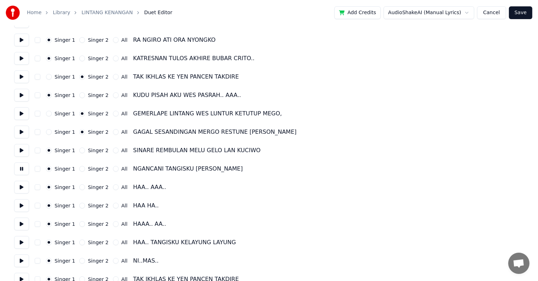
scroll to position [177, 0]
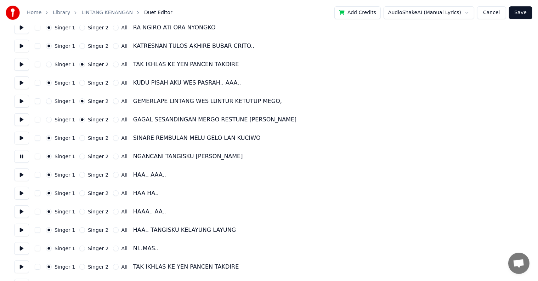
click at [24, 175] on button at bounding box center [21, 175] width 15 height 13
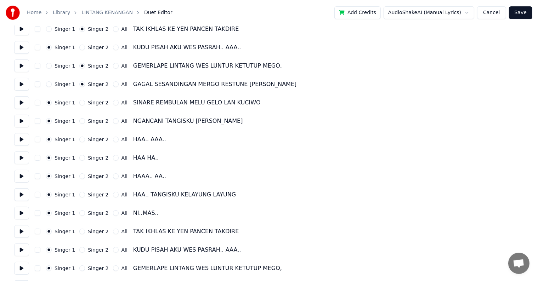
click at [79, 158] on button "Singer 2" at bounding box center [82, 158] width 6 height 6
click at [19, 157] on button at bounding box center [21, 158] width 15 height 13
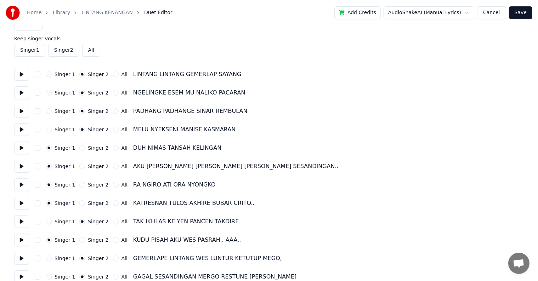
scroll to position [0, 0]
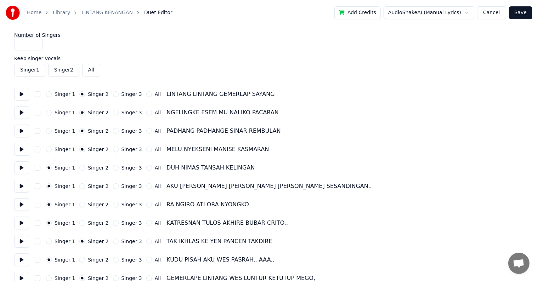
type input "*"
click at [37, 43] on input "*" at bounding box center [28, 44] width 28 height 13
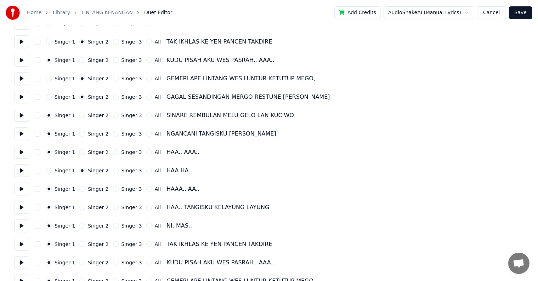
scroll to position [213, 0]
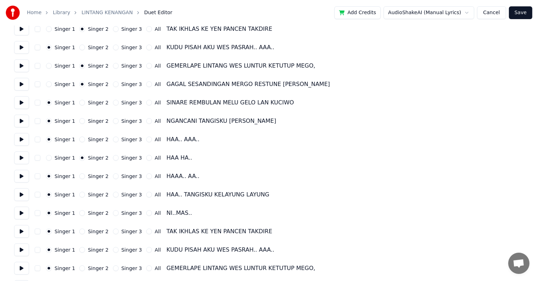
click at [21, 177] on button at bounding box center [21, 176] width 15 height 13
click at [113, 178] on button "Singer 3" at bounding box center [116, 177] width 6 height 6
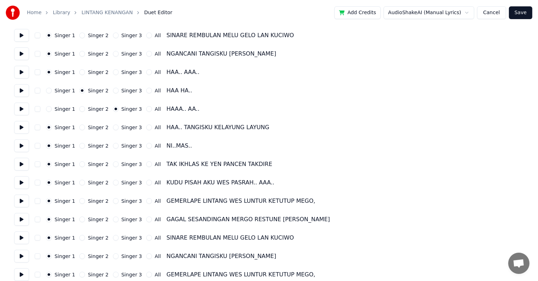
scroll to position [284, 0]
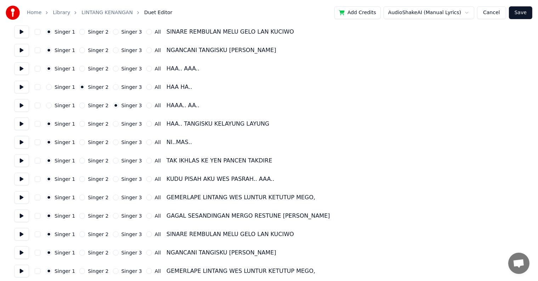
click at [20, 124] on button at bounding box center [21, 124] width 15 height 13
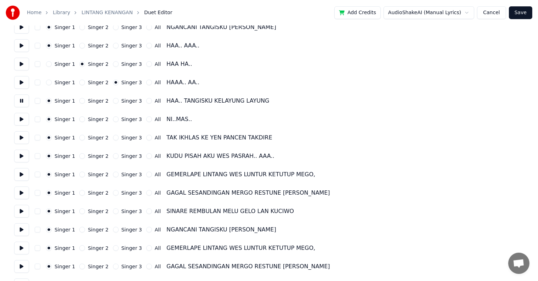
scroll to position [319, 0]
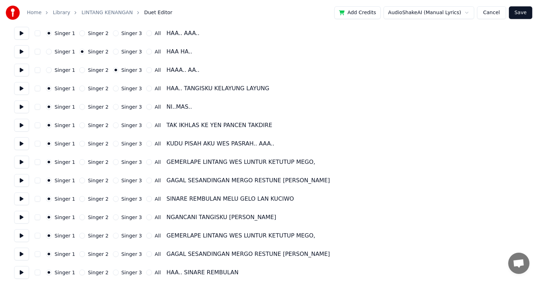
click at [21, 109] on button at bounding box center [21, 107] width 15 height 13
click at [80, 129] on div "Singer 1 Singer 2 Singer 3 All TAK IKHLAS KE YEN PANCEN TAKDIRE" at bounding box center [269, 125] width 510 height 13
click at [80, 124] on button "Singer 2" at bounding box center [82, 126] width 6 height 6
click at [23, 161] on button at bounding box center [21, 162] width 15 height 13
click at [79, 163] on button "Singer 2" at bounding box center [82, 163] width 6 height 6
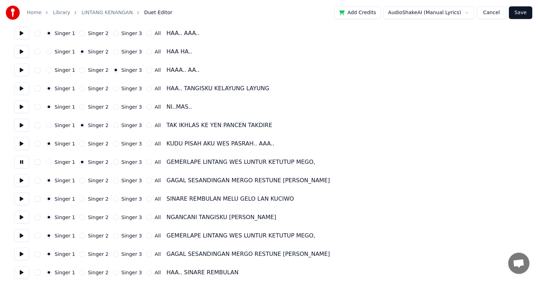
click at [22, 179] on button at bounding box center [21, 180] width 15 height 13
click at [79, 183] on button "Singer 2" at bounding box center [82, 181] width 6 height 6
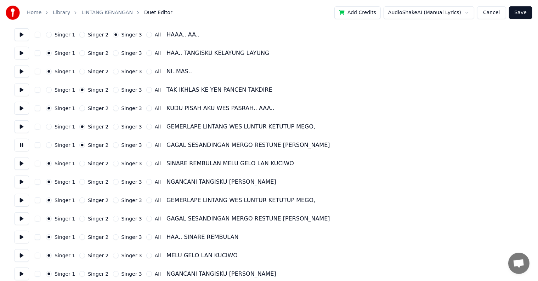
click at [24, 166] on button at bounding box center [21, 163] width 15 height 13
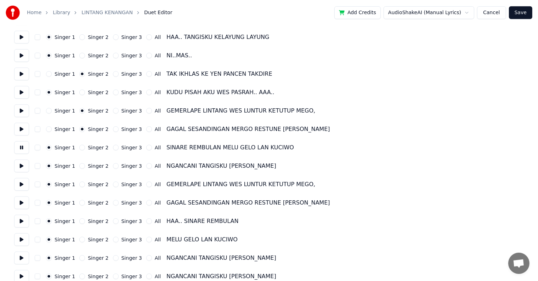
scroll to position [379, 0]
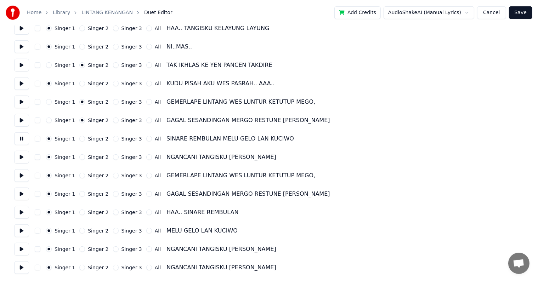
click at [24, 177] on button at bounding box center [21, 175] width 15 height 13
click at [79, 175] on button "Singer 2" at bounding box center [82, 176] width 6 height 6
click at [79, 194] on button "Singer 2" at bounding box center [82, 194] width 6 height 6
click at [23, 211] on button at bounding box center [21, 212] width 15 height 13
click at [21, 197] on button at bounding box center [21, 194] width 15 height 13
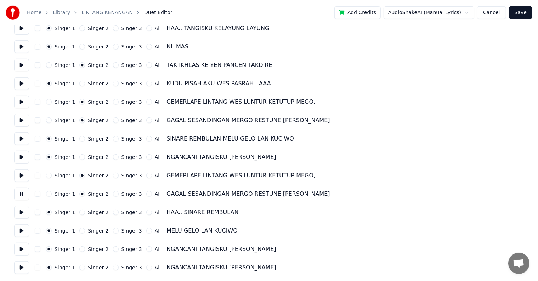
click at [26, 249] on button at bounding box center [21, 249] width 15 height 13
click at [24, 269] on button at bounding box center [21, 268] width 15 height 13
click at [523, 15] on button "Save" at bounding box center [520, 12] width 23 height 13
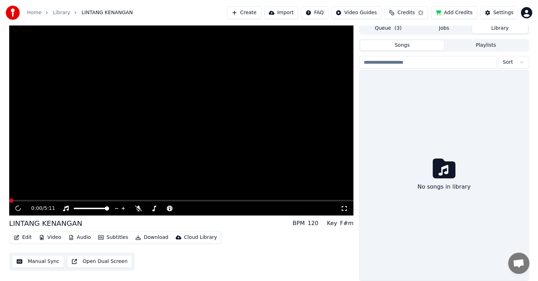
scroll to position [3, 0]
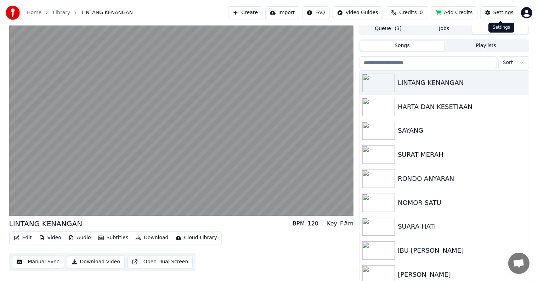
click at [491, 14] on button "Settings" at bounding box center [500, 12] width 38 height 13
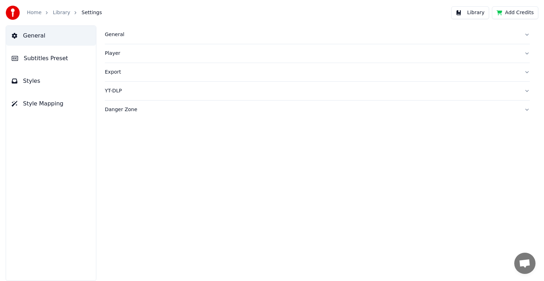
click at [66, 103] on button "Style Mapping" at bounding box center [51, 104] width 90 height 20
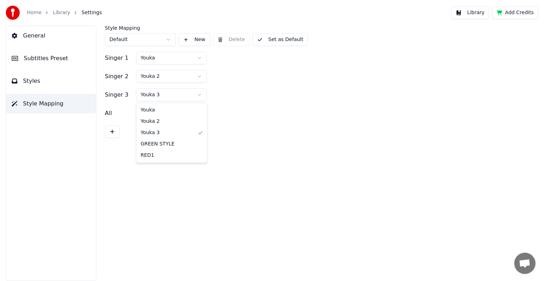
click at [195, 95] on html "Home Library Settings Library Add Credits General Subtitles Preset Styles Style…" at bounding box center [272, 140] width 544 height 281
click at [276, 42] on button "Set as Default" at bounding box center [281, 39] width 56 height 13
click at [481, 13] on button "Library" at bounding box center [471, 12] width 38 height 13
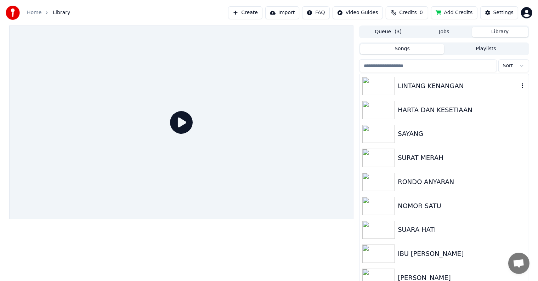
click at [459, 83] on div "LINTANG KENANGAN" at bounding box center [458, 86] width 121 height 10
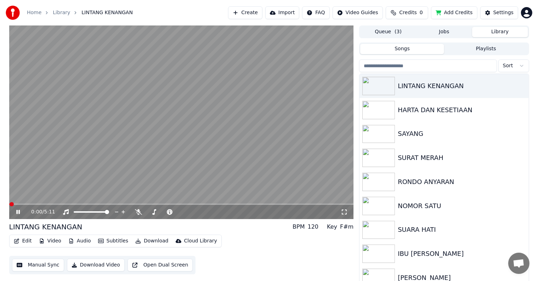
click at [41, 264] on button "Manual Sync" at bounding box center [38, 265] width 52 height 13
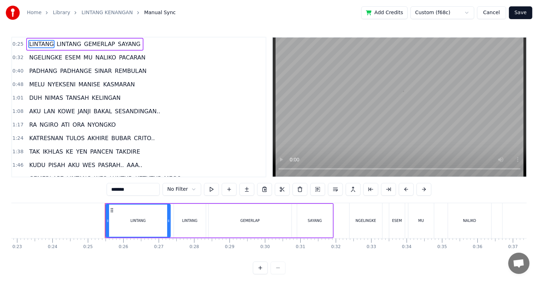
scroll to position [0, 867]
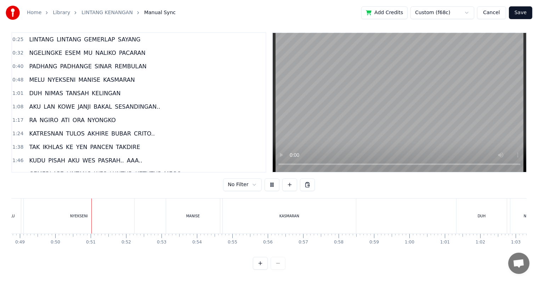
scroll to position [0, 1748]
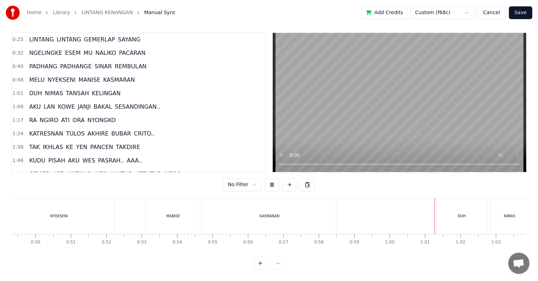
click at [57, 206] on div "NYEKSENI" at bounding box center [59, 216] width 111 height 35
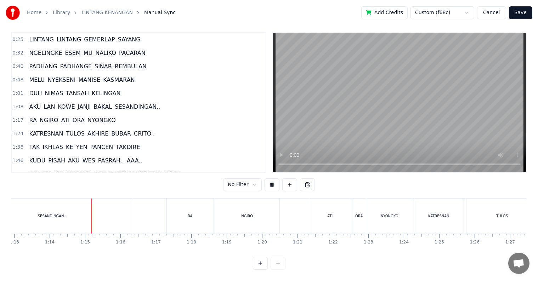
scroll to position [0, 2605]
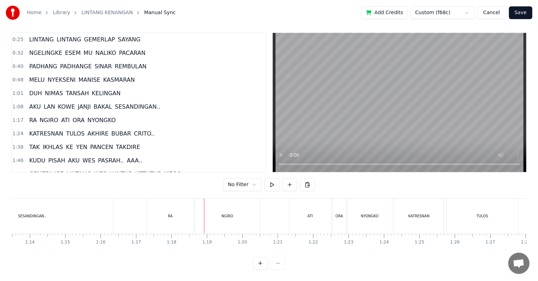
click at [179, 211] on div "RA" at bounding box center [170, 216] width 47 height 35
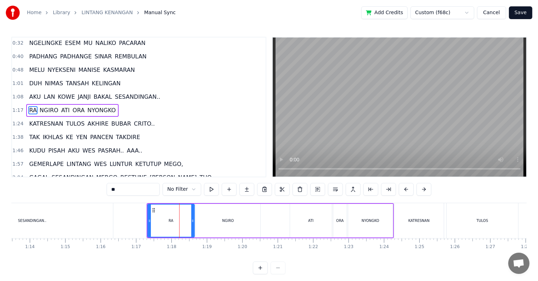
scroll to position [15, 0]
drag, startPoint x: 149, startPoint y: 223, endPoint x: 140, endPoint y: 223, distance: 9.2
click at [140, 223] on icon at bounding box center [140, 221] width 3 height 6
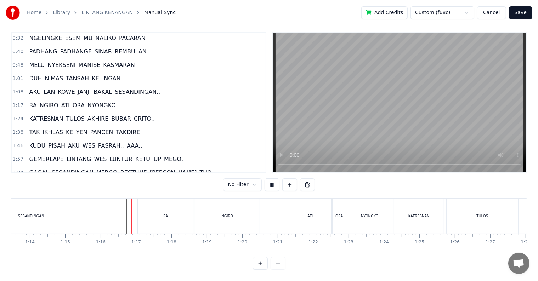
scroll to position [11, 0]
click at [159, 214] on div "RA" at bounding box center [166, 216] width 56 height 35
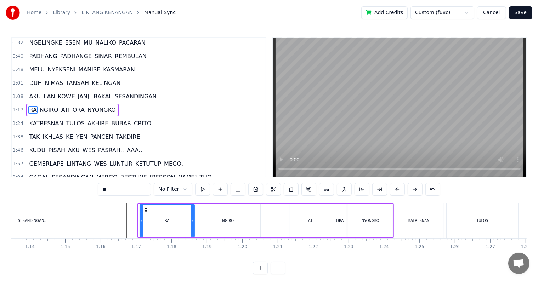
click at [142, 222] on icon at bounding box center [141, 221] width 3 height 6
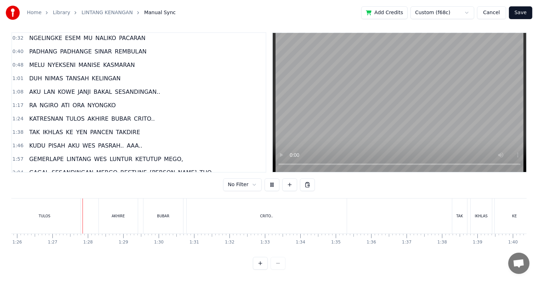
scroll to position [0, 3056]
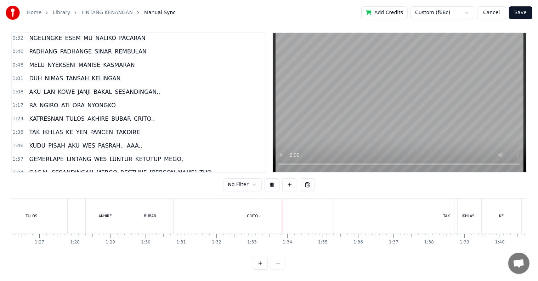
click at [225, 210] on div "CRITO.." at bounding box center [254, 216] width 160 height 35
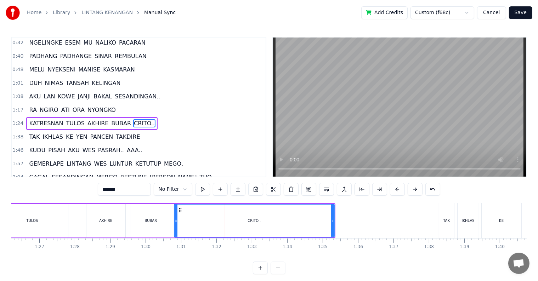
scroll to position [28, 0]
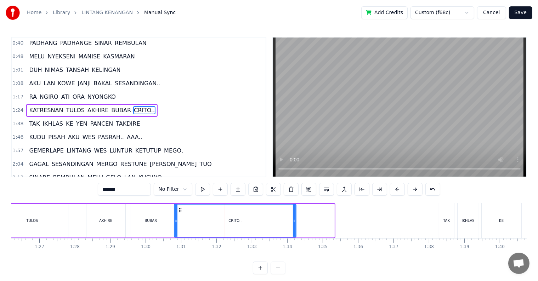
drag, startPoint x: 332, startPoint y: 220, endPoint x: 293, endPoint y: 220, distance: 38.6
click at [293, 220] on icon at bounding box center [294, 221] width 3 height 6
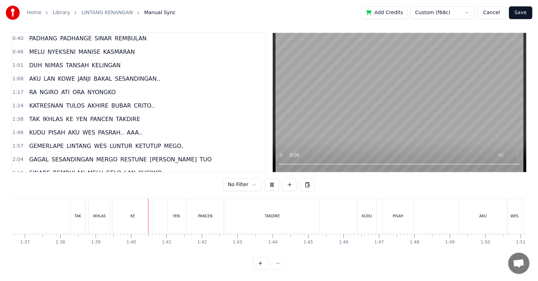
scroll to position [0, 3509]
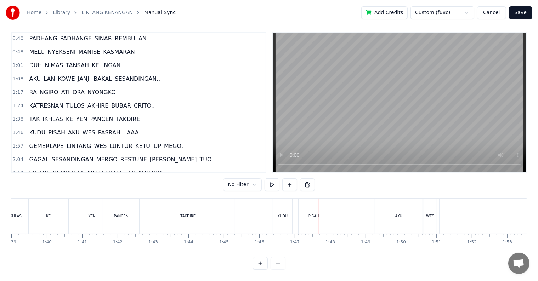
click at [282, 217] on div "KUDU" at bounding box center [282, 216] width 19 height 35
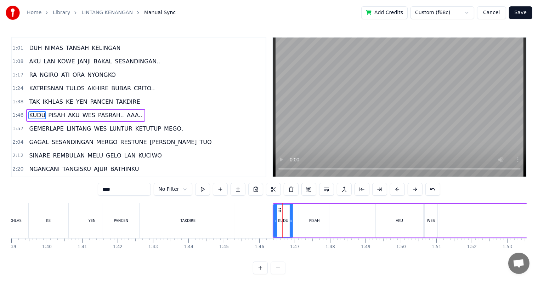
scroll to position [54, 0]
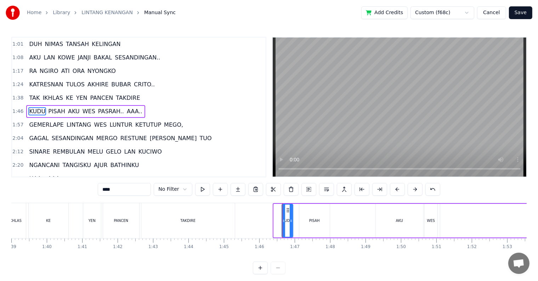
drag, startPoint x: 274, startPoint y: 227, endPoint x: 282, endPoint y: 227, distance: 7.8
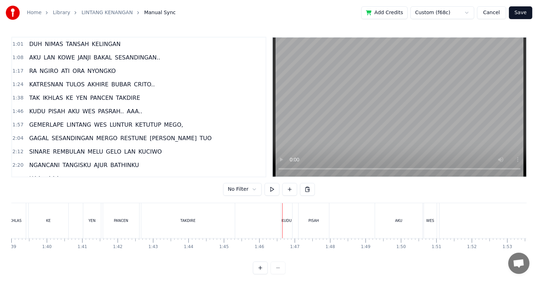
click at [289, 228] on div "KUDU" at bounding box center [286, 220] width 11 height 35
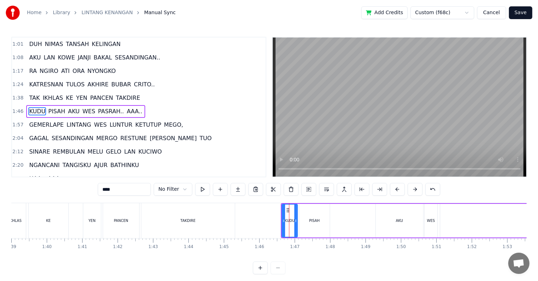
drag, startPoint x: 290, startPoint y: 227, endPoint x: 295, endPoint y: 227, distance: 4.6
click at [295, 227] on div at bounding box center [296, 221] width 3 height 32
click at [284, 227] on div at bounding box center [285, 221] width 3 height 32
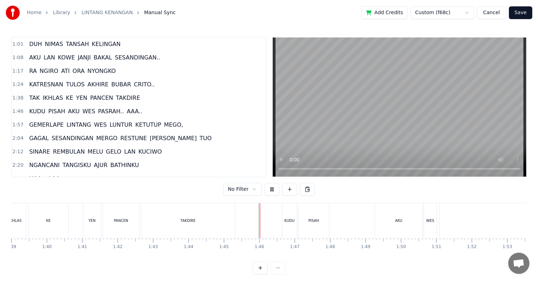
scroll to position [11, 0]
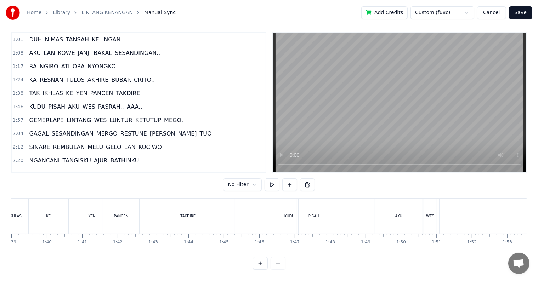
click at [291, 220] on div "KUDU" at bounding box center [290, 216] width 15 height 35
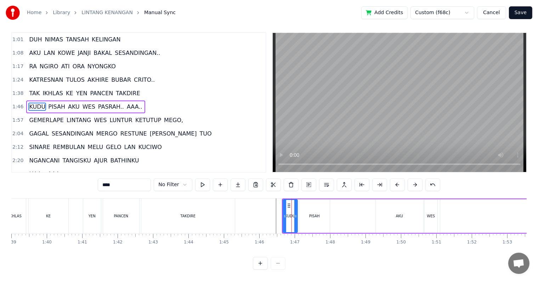
scroll to position [0, 0]
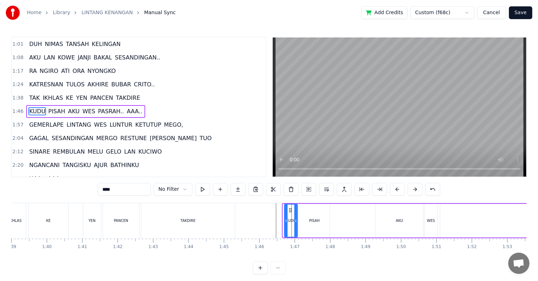
click at [285, 224] on div at bounding box center [286, 221] width 3 height 32
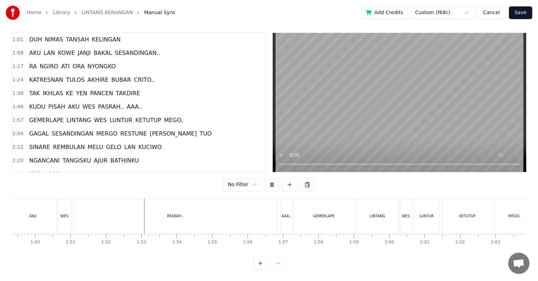
scroll to position [0, 3955]
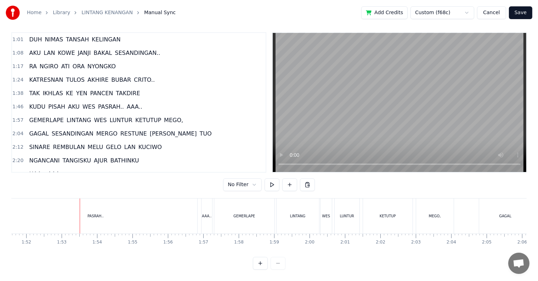
click at [68, 214] on div "PASRAH.." at bounding box center [95, 216] width 203 height 35
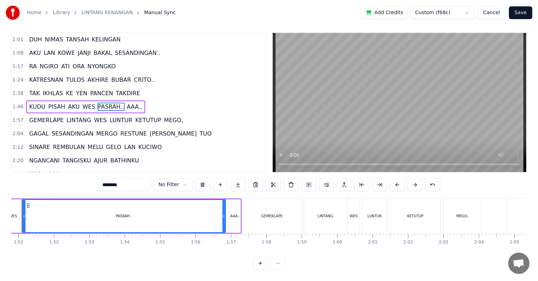
scroll to position [0, 3901]
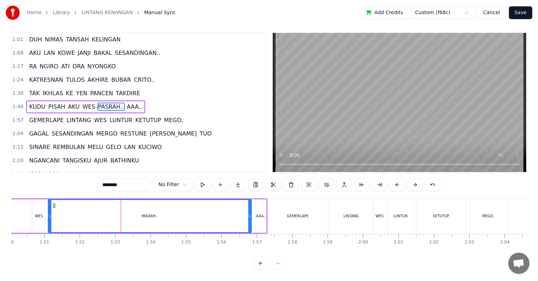
click at [85, 211] on div "PASRAH.." at bounding box center [150, 216] width 203 height 32
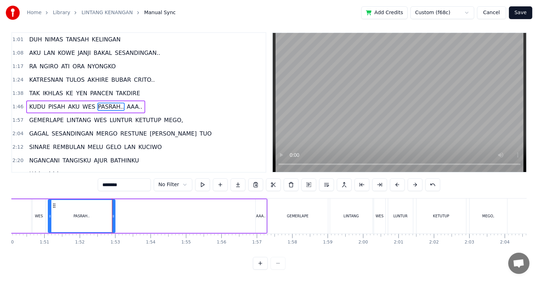
drag, startPoint x: 250, startPoint y: 216, endPoint x: 113, endPoint y: 217, distance: 136.5
click at [113, 217] on div at bounding box center [113, 216] width 3 height 32
click at [262, 206] on div "AAA.." at bounding box center [261, 217] width 11 height 34
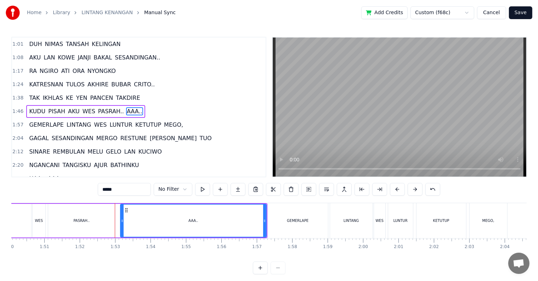
drag, startPoint x: 257, startPoint y: 220, endPoint x: 122, endPoint y: 225, distance: 135.5
click at [122, 225] on div at bounding box center [122, 221] width 3 height 32
click at [122, 225] on div at bounding box center [121, 221] width 3 height 32
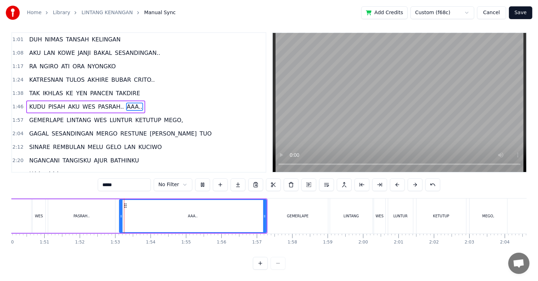
scroll to position [11, 0]
drag, startPoint x: 264, startPoint y: 211, endPoint x: 244, endPoint y: 212, distance: 20.2
click at [244, 214] on icon at bounding box center [244, 217] width 3 height 6
click at [282, 211] on div "GEMERLAPE" at bounding box center [298, 216] width 60 height 35
type input "*********"
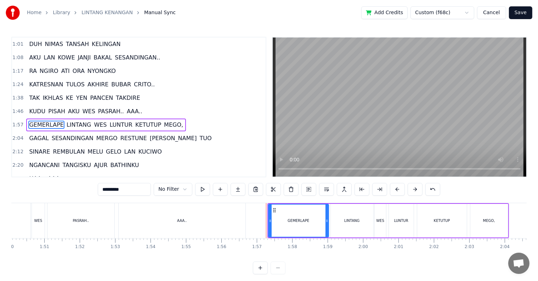
scroll to position [67, 0]
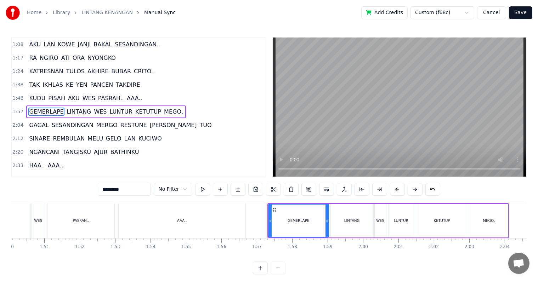
click at [268, 222] on div "GEMERLAPE LINTANG WES LUNTUR KETUTUP MEGO," at bounding box center [389, 220] width 242 height 35
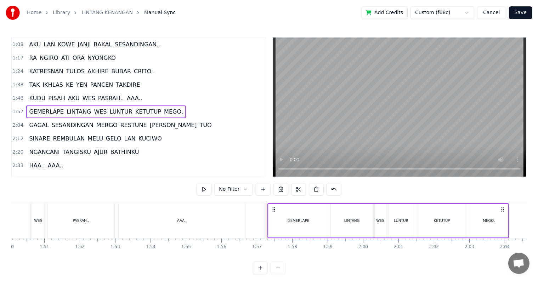
click at [275, 222] on div "GEMERLAPE" at bounding box center [299, 221] width 60 height 34
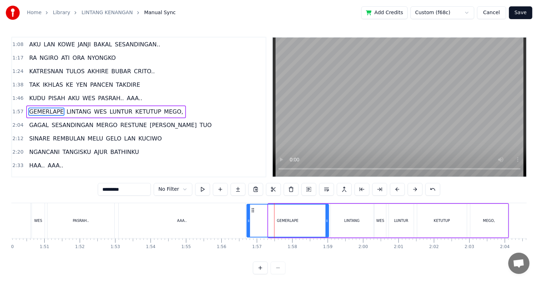
drag, startPoint x: 270, startPoint y: 222, endPoint x: 248, endPoint y: 222, distance: 21.6
click at [248, 222] on icon at bounding box center [248, 221] width 3 height 6
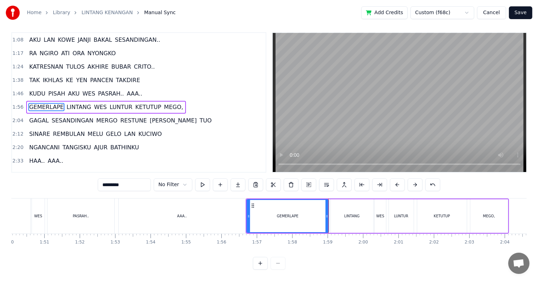
click at [130, 88] on div "KUDU PISAH AKU WES PASRAH.. AAA.." at bounding box center [85, 94] width 119 height 13
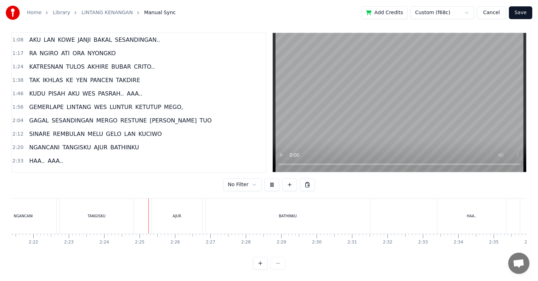
scroll to position [0, 5095]
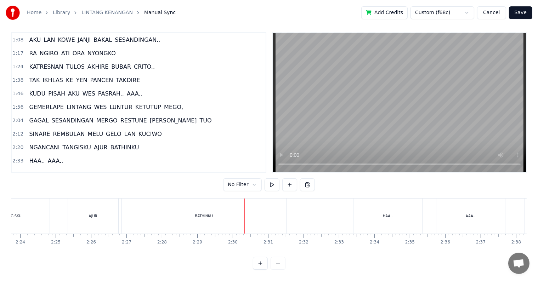
click at [196, 221] on div "BATHINKU" at bounding box center [204, 216] width 164 height 35
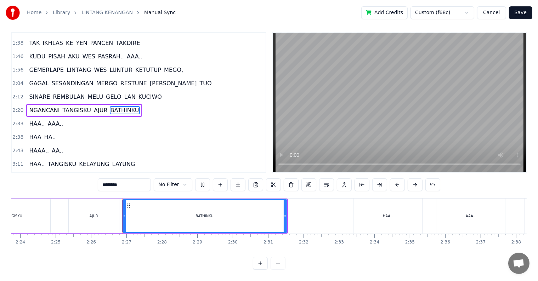
scroll to position [11, 0]
drag, startPoint x: 284, startPoint y: 215, endPoint x: 221, endPoint y: 215, distance: 62.7
click at [221, 215] on div at bounding box center [222, 216] width 3 height 32
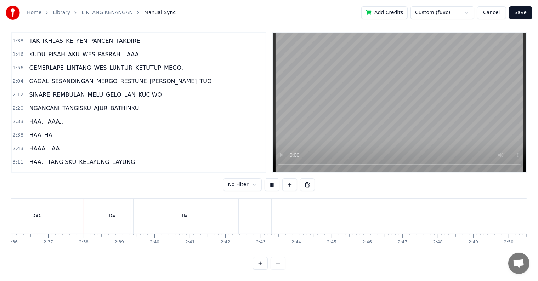
scroll to position [0, 5540]
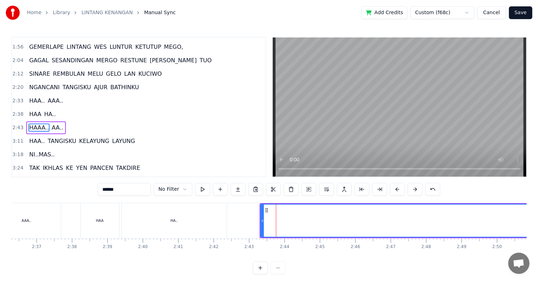
scroll to position [145, 0]
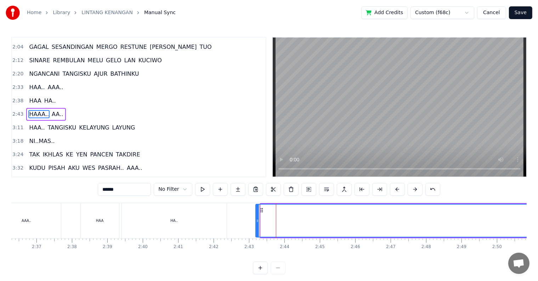
drag, startPoint x: 261, startPoint y: 223, endPoint x: 256, endPoint y: 223, distance: 5.0
click at [256, 223] on icon at bounding box center [257, 221] width 3 height 6
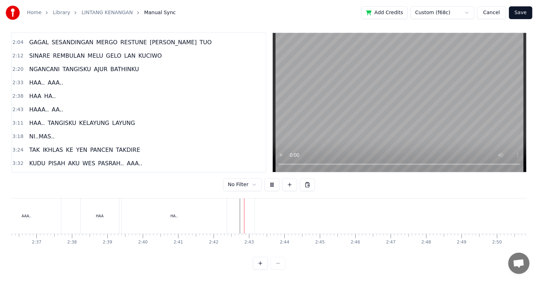
scroll to position [11, 0]
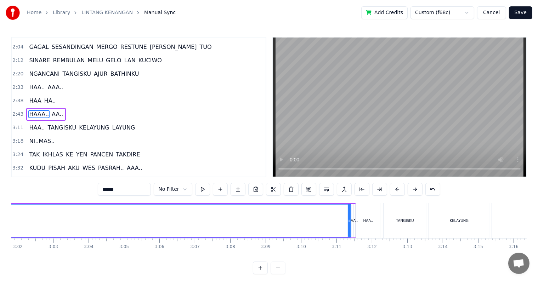
scroll to position [0, 6451]
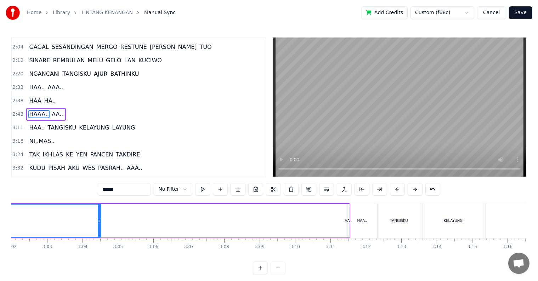
drag, startPoint x: 343, startPoint y: 225, endPoint x: 99, endPoint y: 228, distance: 244.2
click at [99, 228] on div at bounding box center [99, 221] width 3 height 32
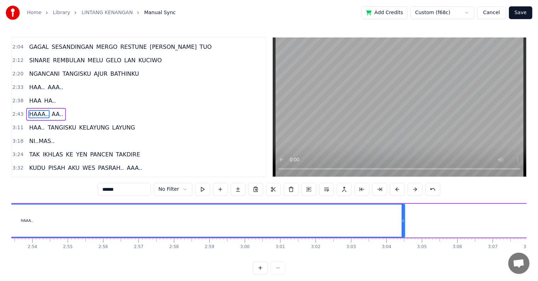
scroll to position [0, 6153]
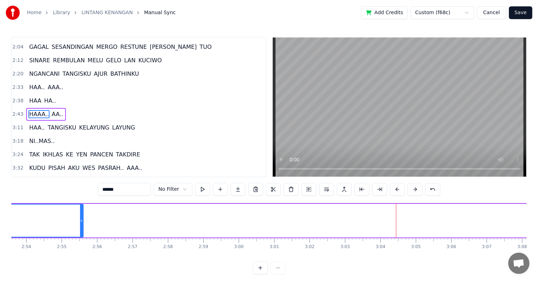
drag, startPoint x: 396, startPoint y: 220, endPoint x: 58, endPoint y: 225, distance: 337.5
click at [80, 225] on div at bounding box center [81, 221] width 3 height 32
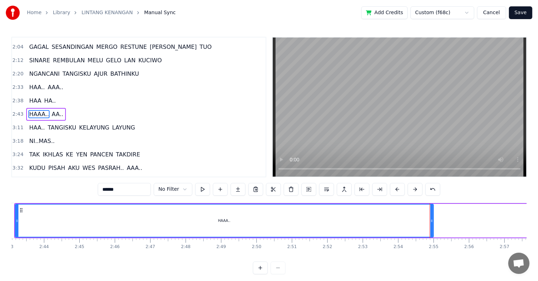
scroll to position [0, 5724]
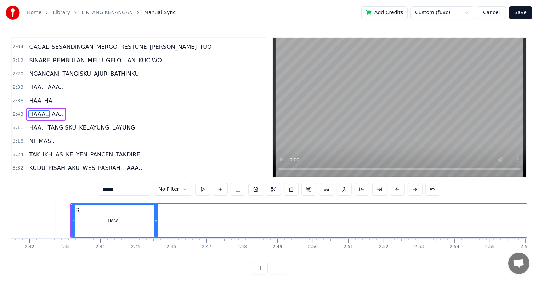
drag, startPoint x: 487, startPoint y: 220, endPoint x: 155, endPoint y: 231, distance: 332.7
click at [155, 231] on div at bounding box center [156, 221] width 3 height 32
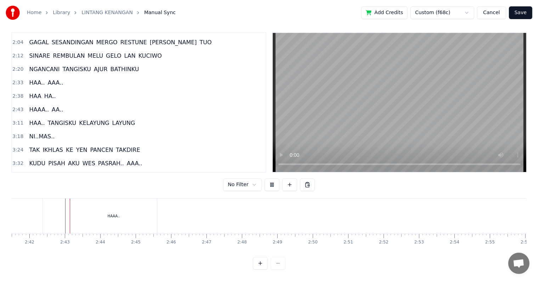
scroll to position [11, 0]
click at [125, 211] on div "HAAA.." at bounding box center [114, 216] width 86 height 35
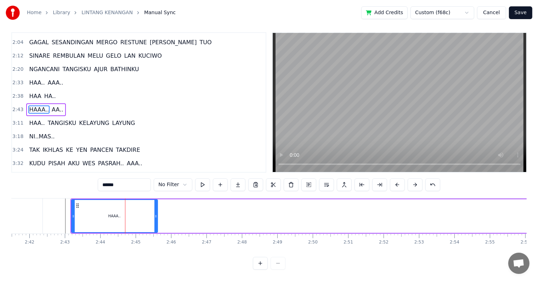
scroll to position [0, 0]
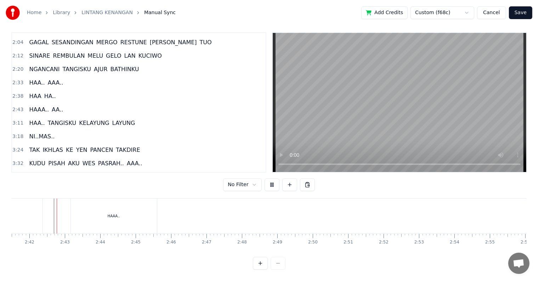
scroll to position [11, 0]
click at [143, 212] on div "HAAA.." at bounding box center [114, 216] width 86 height 35
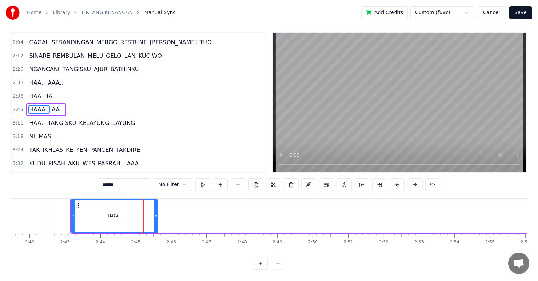
scroll to position [0, 0]
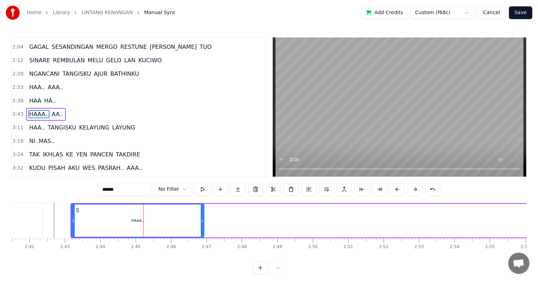
drag, startPoint x: 155, startPoint y: 218, endPoint x: 202, endPoint y: 218, distance: 46.4
click at [202, 218] on icon at bounding box center [202, 221] width 3 height 6
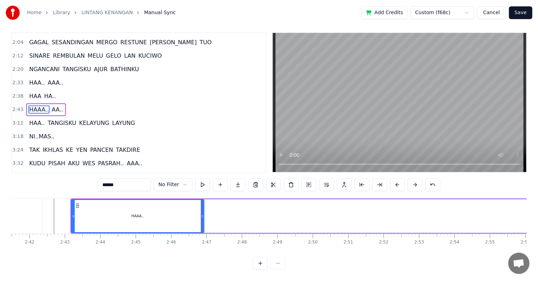
click at [51, 106] on span "AA.." at bounding box center [57, 110] width 13 height 8
type input "****"
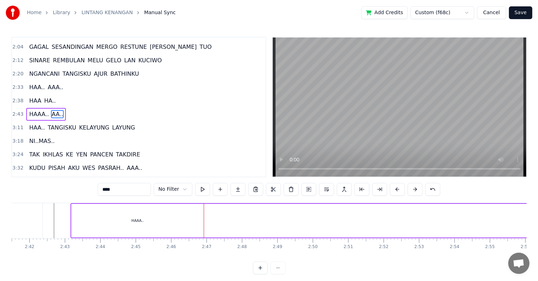
click at [51, 110] on span "AA.." at bounding box center [57, 114] width 13 height 8
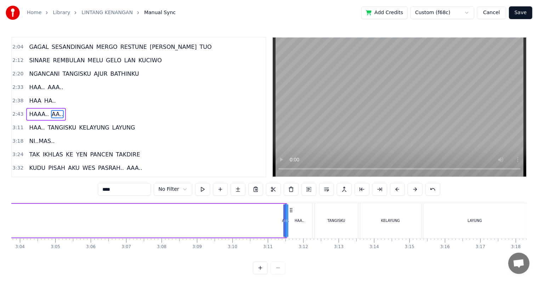
scroll to position [0, 6750]
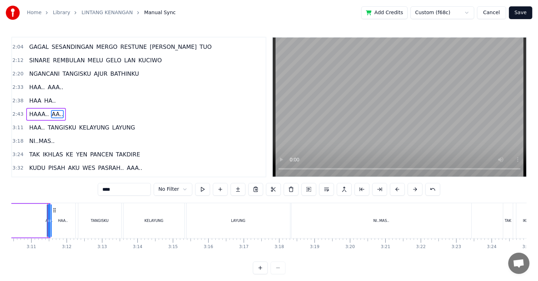
click at [263, 275] on button at bounding box center [260, 268] width 15 height 13
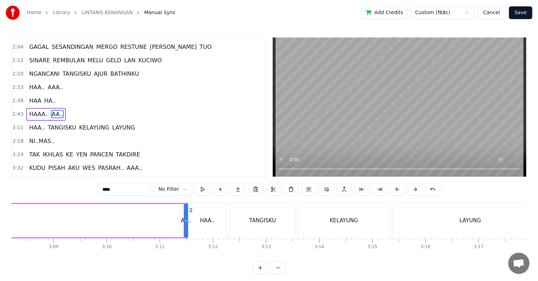
scroll to position [0, 10143]
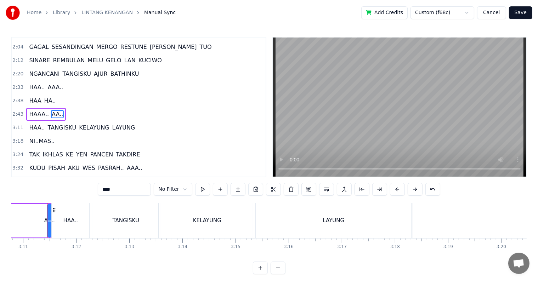
click at [257, 272] on button at bounding box center [260, 268] width 15 height 13
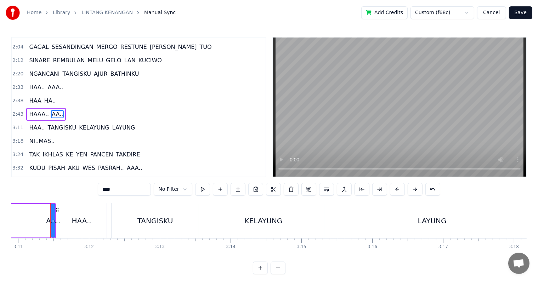
scroll to position [0, 13537]
drag, startPoint x: 48, startPoint y: 225, endPoint x: 13, endPoint y: 223, distance: 34.9
click at [14, 223] on div at bounding box center [15, 221] width 3 height 32
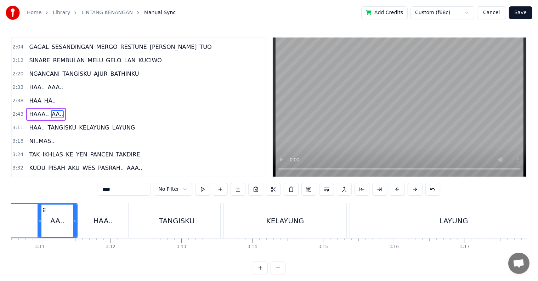
scroll to position [0, 13502]
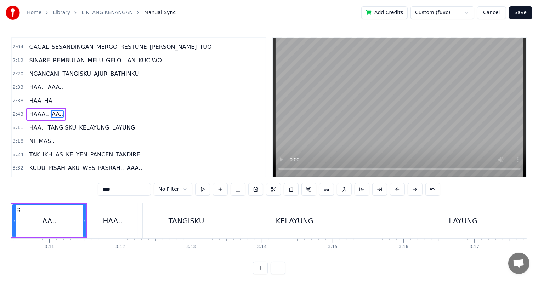
drag, startPoint x: 48, startPoint y: 222, endPoint x: 13, endPoint y: 222, distance: 35.1
click at [13, 222] on icon at bounding box center [14, 221] width 3 height 6
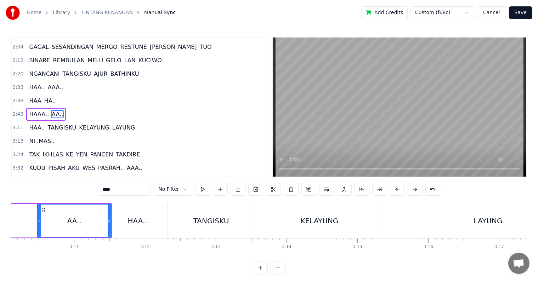
scroll to position [0, 13468]
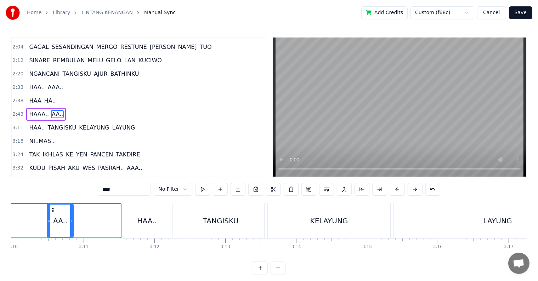
drag, startPoint x: 118, startPoint y: 225, endPoint x: 71, endPoint y: 223, distance: 47.2
click at [71, 223] on div at bounding box center [71, 221] width 3 height 32
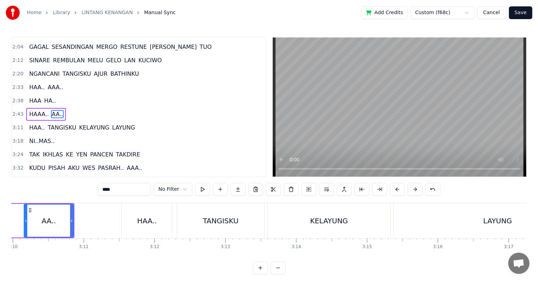
drag, startPoint x: 48, startPoint y: 224, endPoint x: 25, endPoint y: 224, distance: 23.4
click at [25, 224] on div at bounding box center [25, 221] width 3 height 32
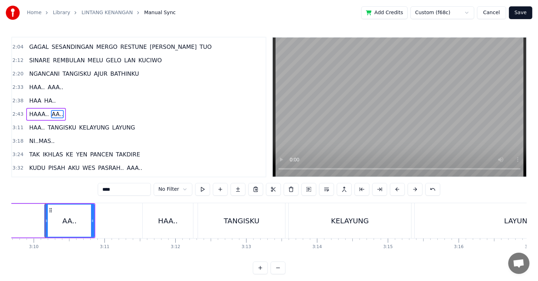
scroll to position [0, 13445]
drag, startPoint x: 48, startPoint y: 220, endPoint x: 0, endPoint y: 221, distance: 48.2
click at [0, 221] on div "Home Library LINTANG KENANGAN Manual Sync Add Credits Custom (f68c) Cancel Save…" at bounding box center [269, 137] width 538 height 275
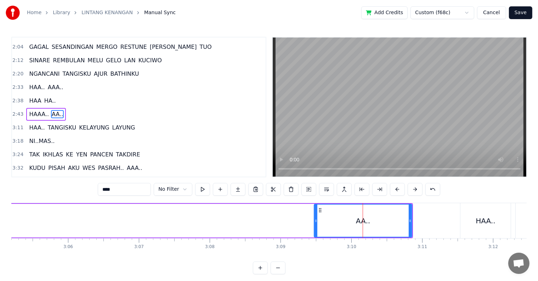
scroll to position [0, 13129]
drag, startPoint x: 391, startPoint y: 224, endPoint x: 342, endPoint y: 223, distance: 49.6
click at [343, 223] on div at bounding box center [344, 221] width 3 height 32
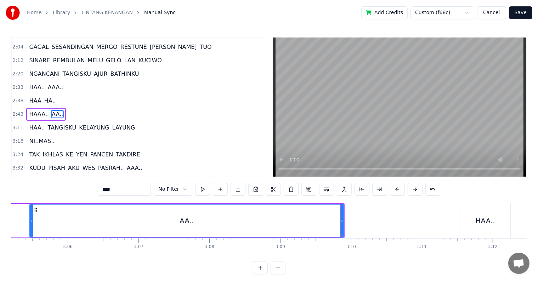
drag, startPoint x: 315, startPoint y: 223, endPoint x: 31, endPoint y: 224, distance: 284.3
click at [31, 224] on div at bounding box center [31, 221] width 3 height 32
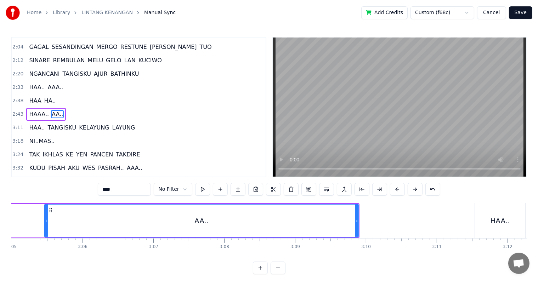
scroll to position [0, 13113]
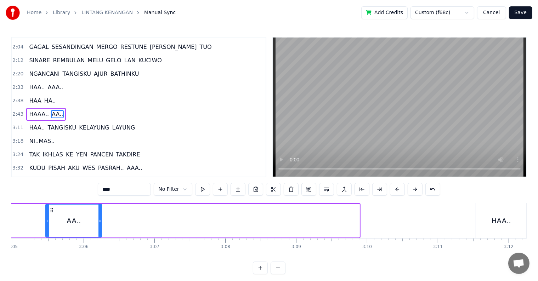
drag, startPoint x: 359, startPoint y: 224, endPoint x: 101, endPoint y: 226, distance: 258.1
click at [101, 226] on div at bounding box center [100, 221] width 3 height 32
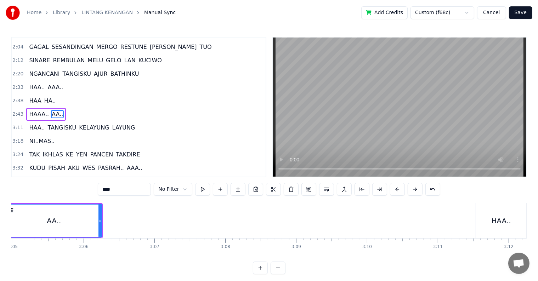
drag, startPoint x: 47, startPoint y: 223, endPoint x: 7, endPoint y: 223, distance: 39.7
click at [7, 223] on div "Home Library LINTANG KENANGAN Manual Sync Add Credits Custom (f68c) Cancel Save…" at bounding box center [269, 137] width 538 height 275
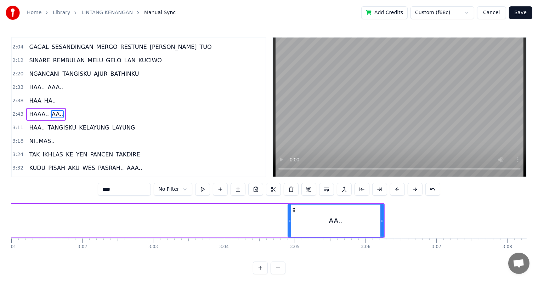
scroll to position [0, 12707]
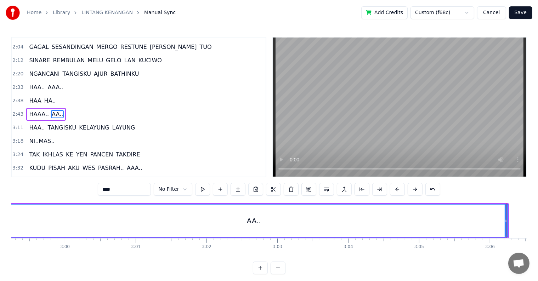
drag, startPoint x: 413, startPoint y: 224, endPoint x: 145, endPoint y: 241, distance: 268.5
click at [0, 230] on div "Home Library LINTANG KENANGAN Manual Sync Add Credits Custom (f68c) Cancel Save…" at bounding box center [269, 137] width 538 height 275
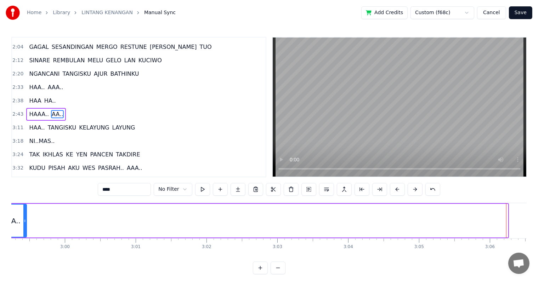
drag, startPoint x: 506, startPoint y: 222, endPoint x: 26, endPoint y: 229, distance: 480.7
click at [24, 229] on div at bounding box center [24, 221] width 3 height 32
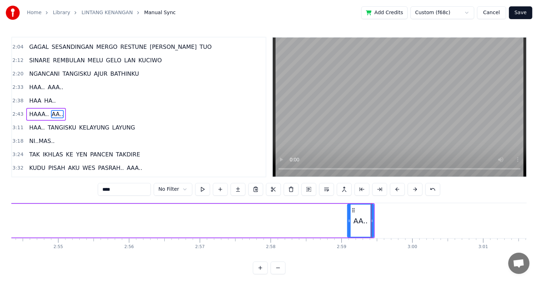
scroll to position [0, 12310]
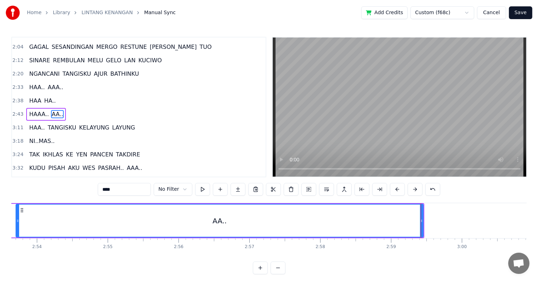
drag, startPoint x: 399, startPoint y: 223, endPoint x: 17, endPoint y: 233, distance: 382.2
click at [17, 233] on div at bounding box center [17, 221] width 3 height 32
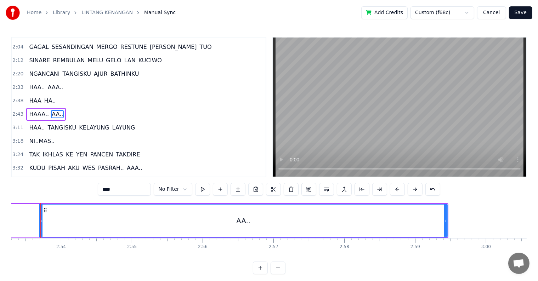
scroll to position [0, 12279]
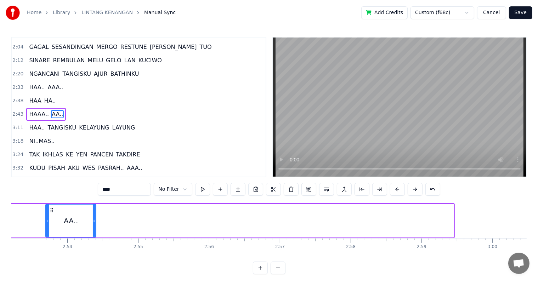
drag, startPoint x: 451, startPoint y: 220, endPoint x: 82, endPoint y: 227, distance: 369.1
click at [93, 227] on div at bounding box center [94, 221] width 3 height 32
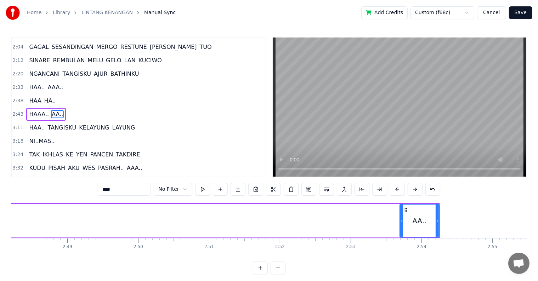
scroll to position [0, 11912]
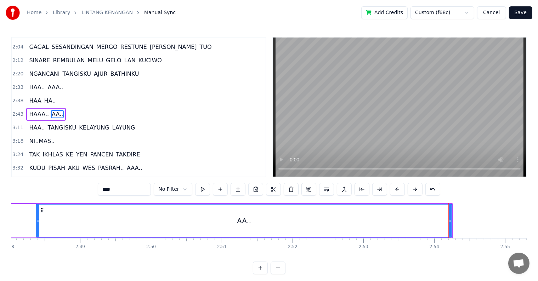
drag, startPoint x: 414, startPoint y: 223, endPoint x: 37, endPoint y: 224, distance: 376.8
click at [37, 224] on div at bounding box center [38, 221] width 3 height 32
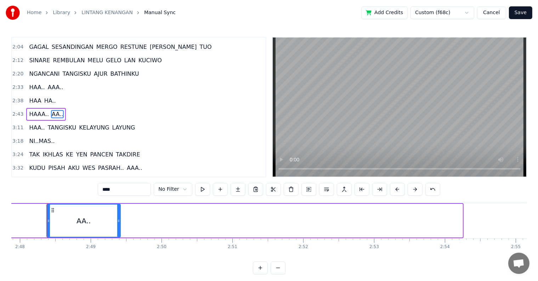
drag, startPoint x: 459, startPoint y: 220, endPoint x: 117, endPoint y: 221, distance: 342.4
click at [117, 221] on icon at bounding box center [118, 221] width 3 height 6
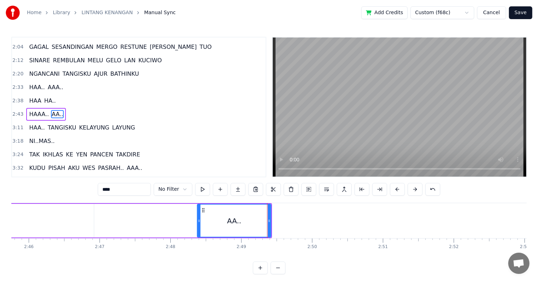
scroll to position [0, 11713]
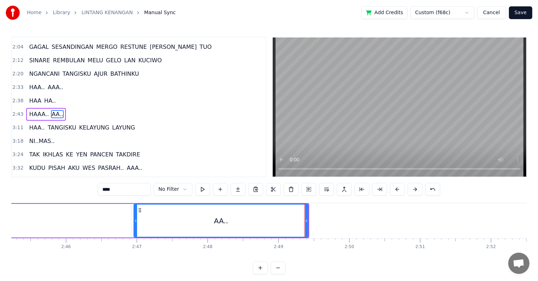
drag, startPoint x: 236, startPoint y: 229, endPoint x: 136, endPoint y: 230, distance: 100.7
click at [136, 230] on div at bounding box center [135, 221] width 3 height 32
click at [253, 262] on button at bounding box center [260, 268] width 15 height 13
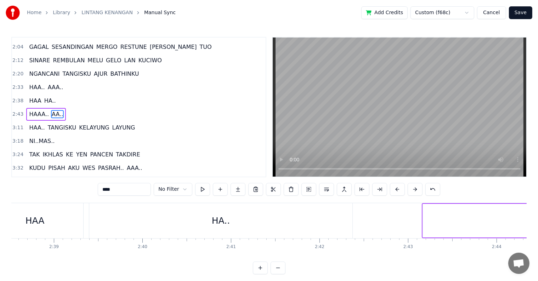
click at [253, 262] on button at bounding box center [260, 268] width 15 height 13
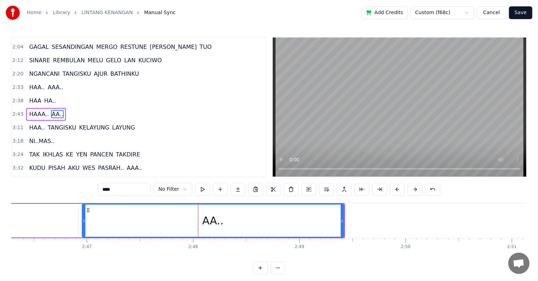
scroll to position [0, 17834]
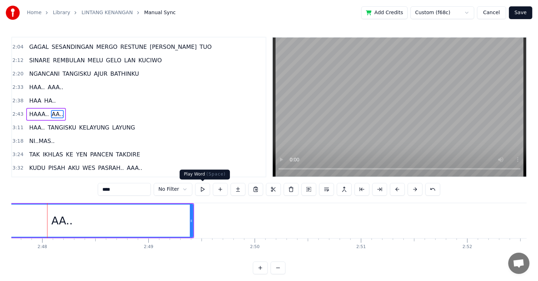
click at [201, 191] on button at bounding box center [202, 189] width 15 height 13
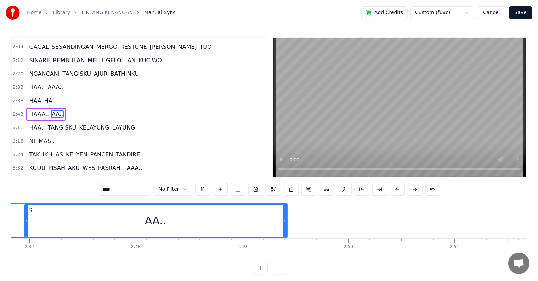
scroll to position [0, 17738]
click at [201, 191] on button at bounding box center [202, 189] width 15 height 13
drag, startPoint x: 287, startPoint y: 224, endPoint x: 254, endPoint y: 224, distance: 33.3
click at [254, 224] on div at bounding box center [253, 221] width 3 height 32
click at [195, 183] on button at bounding box center [202, 189] width 15 height 13
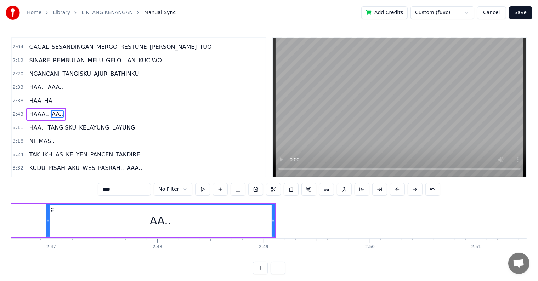
click at [195, 183] on button at bounding box center [202, 189] width 15 height 13
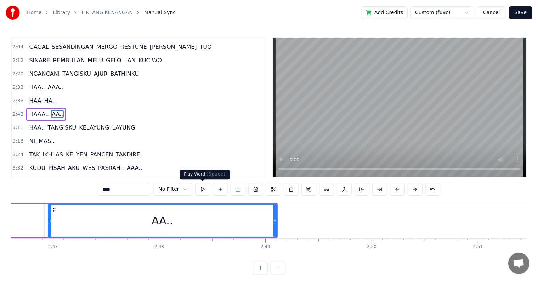
click at [201, 189] on button at bounding box center [202, 189] width 15 height 13
click at [58, 113] on div "HAAA.. AA.." at bounding box center [46, 114] width 40 height 13
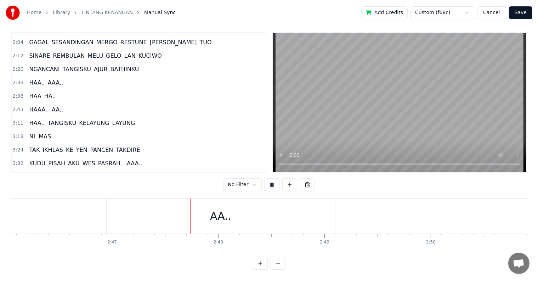
scroll to position [0, 17737]
drag, startPoint x: 225, startPoint y: 216, endPoint x: 232, endPoint y: 216, distance: 7.1
click at [225, 216] on div "AA.." at bounding box center [141, 216] width 229 height 35
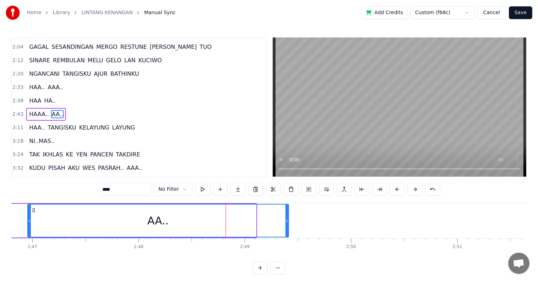
drag, startPoint x: 254, startPoint y: 219, endPoint x: 286, endPoint y: 222, distance: 32.8
click at [286, 222] on icon at bounding box center [287, 221] width 3 height 6
click at [203, 191] on button at bounding box center [202, 189] width 15 height 13
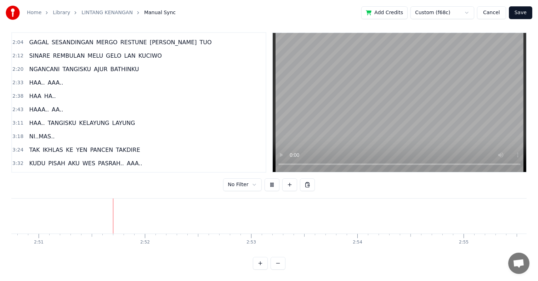
scroll to position [0, 18170]
click at [272, 180] on button at bounding box center [272, 185] width 15 height 13
click at [265, 179] on button at bounding box center [272, 185] width 15 height 13
click at [272, 180] on button at bounding box center [272, 185] width 15 height 13
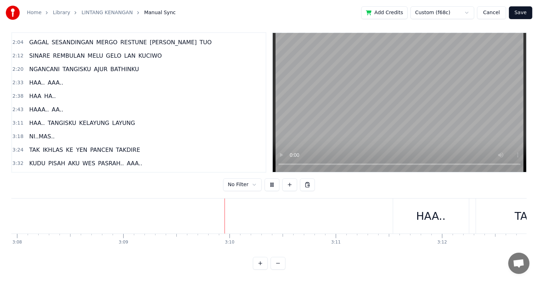
click at [265, 179] on button at bounding box center [272, 185] width 15 height 13
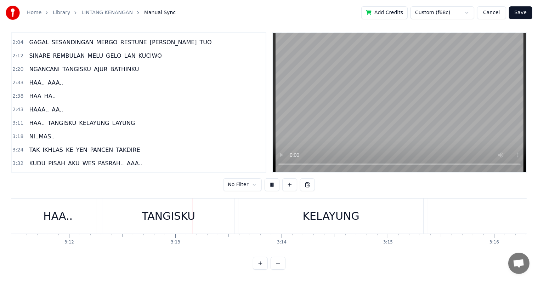
scroll to position [0, 20451]
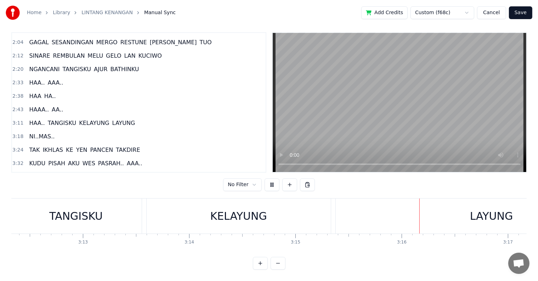
click at [265, 179] on button at bounding box center [272, 185] width 15 height 13
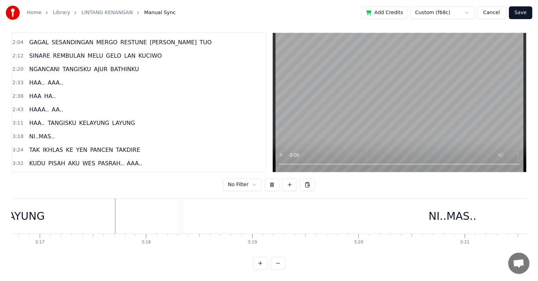
scroll to position [0, 20920]
click at [272, 179] on button at bounding box center [272, 185] width 15 height 13
click at [36, 119] on span "HAA.." at bounding box center [36, 123] width 17 height 8
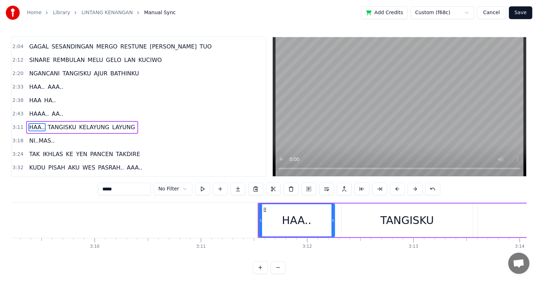
scroll to position [0, 20139]
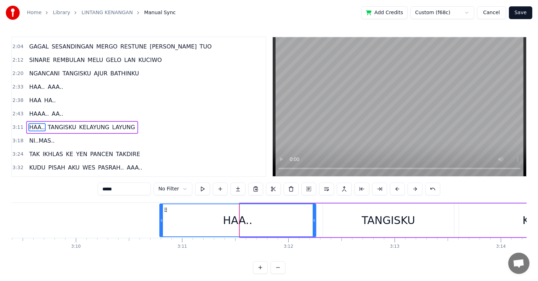
drag, startPoint x: 242, startPoint y: 231, endPoint x: 162, endPoint y: 225, distance: 80.7
click at [162, 225] on div at bounding box center [161, 221] width 3 height 32
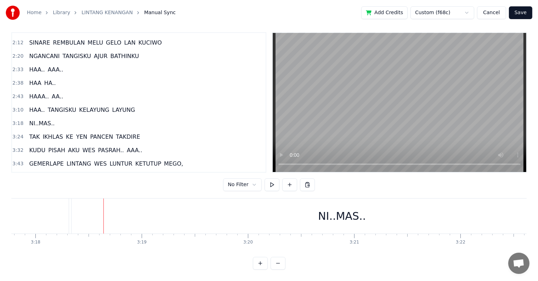
scroll to position [0, 21050]
click at [82, 106] on span "KELAYUNG" at bounding box center [94, 110] width 32 height 8
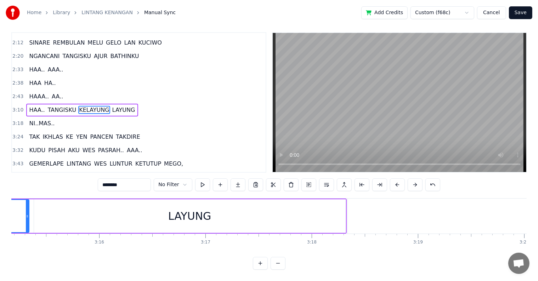
scroll to position [0, 20773]
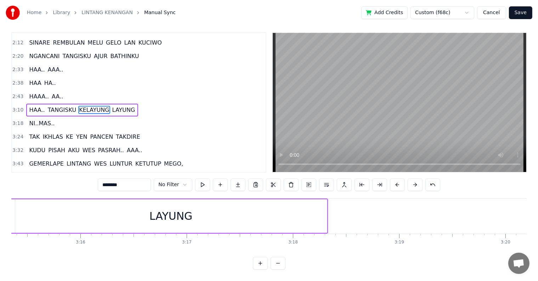
click at [314, 213] on div "LAYUNG" at bounding box center [171, 217] width 312 height 34
type input "******"
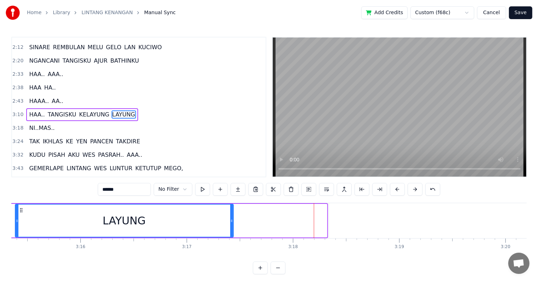
drag, startPoint x: 325, startPoint y: 215, endPoint x: 231, endPoint y: 207, distance: 93.9
click at [231, 207] on div at bounding box center [231, 221] width 3 height 32
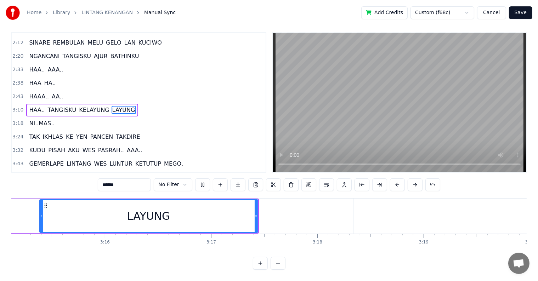
scroll to position [0, 20740]
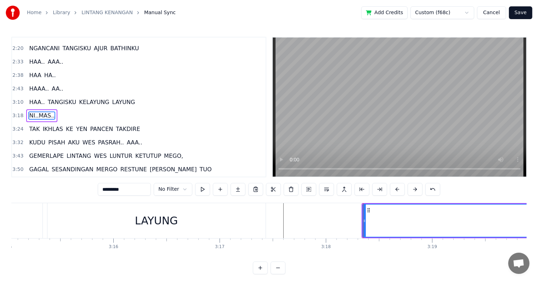
scroll to position [172, 0]
drag, startPoint x: 363, startPoint y: 217, endPoint x: 336, endPoint y: 217, distance: 27.3
click at [336, 217] on div at bounding box center [337, 221] width 3 height 32
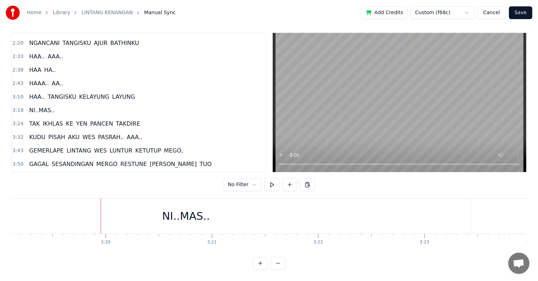
scroll to position [0, 21193]
click at [417, 209] on div "NI..MAS.." at bounding box center [166, 216] width 569 height 35
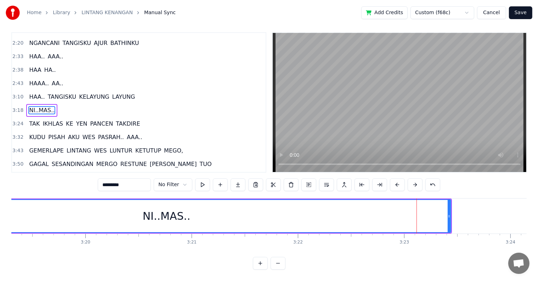
scroll to position [0, 0]
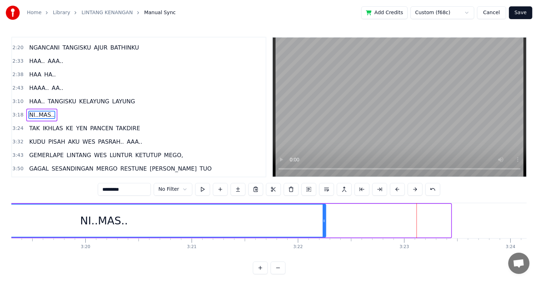
drag, startPoint x: 448, startPoint y: 220, endPoint x: 323, endPoint y: 219, distance: 125.1
click at [323, 219] on icon at bounding box center [324, 221] width 3 height 6
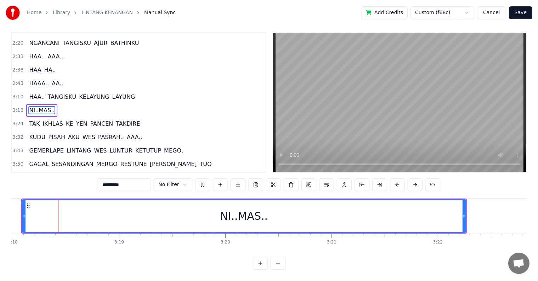
scroll to position [0, 21049]
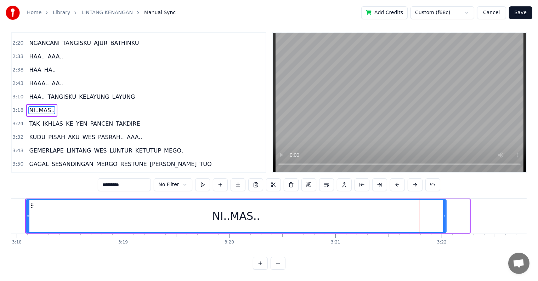
drag, startPoint x: 469, startPoint y: 211, endPoint x: 446, endPoint y: 210, distance: 23.4
click at [446, 210] on div "NI..MAS.." at bounding box center [236, 217] width 421 height 34
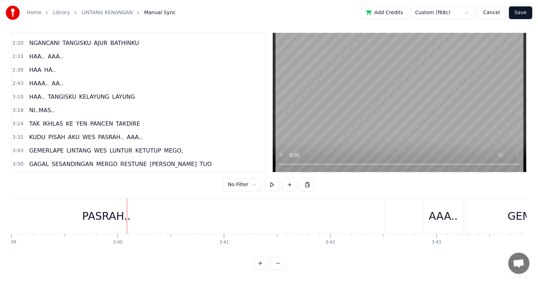
scroll to position [0, 23301]
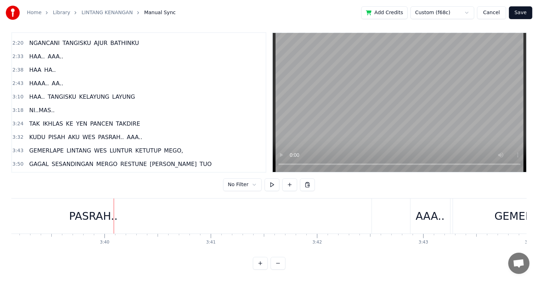
click at [280, 217] on div "PASRAH.." at bounding box center [93, 216] width 556 height 35
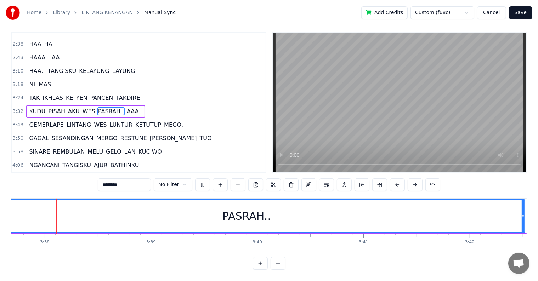
scroll to position [0, 23147]
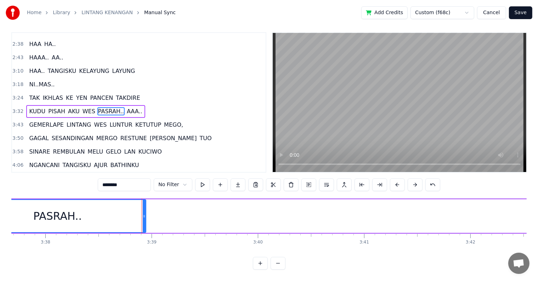
drag, startPoint x: 523, startPoint y: 213, endPoint x: 143, endPoint y: 211, distance: 380.0
click at [143, 211] on div at bounding box center [144, 216] width 3 height 32
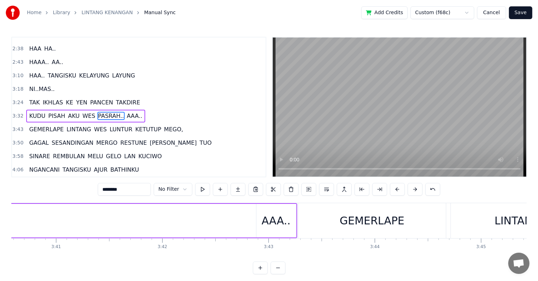
scroll to position [0, 23530]
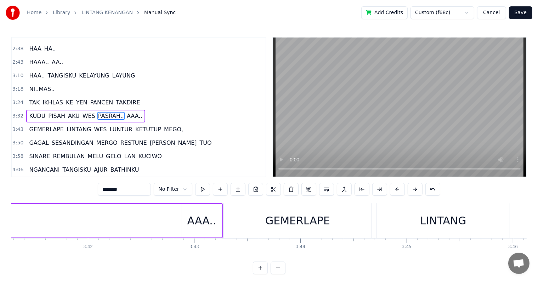
click at [207, 222] on div "AAA.." at bounding box center [202, 221] width 29 height 16
type input "*****"
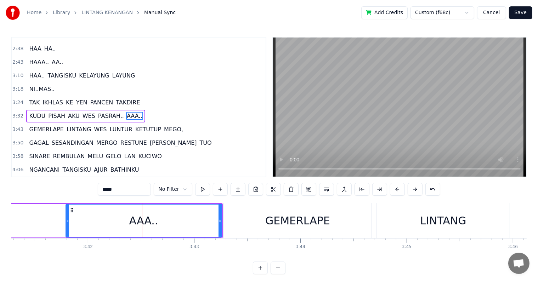
drag, startPoint x: 184, startPoint y: 225, endPoint x: 67, endPoint y: 224, distance: 117.3
click at [67, 224] on div at bounding box center [67, 221] width 3 height 32
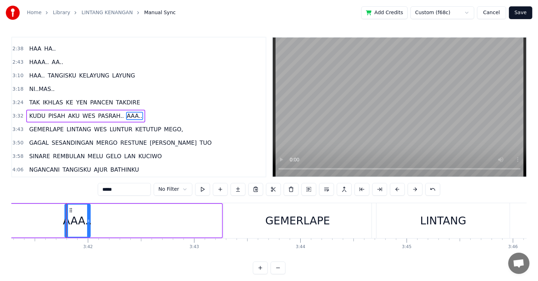
drag, startPoint x: 220, startPoint y: 223, endPoint x: 77, endPoint y: 219, distance: 142.9
click at [87, 219] on icon at bounding box center [88, 221] width 3 height 6
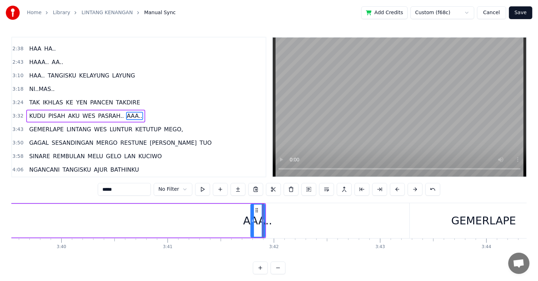
scroll to position [0, 23176]
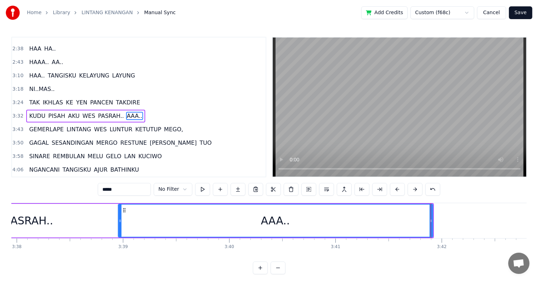
drag, startPoint x: 419, startPoint y: 225, endPoint x: 151, endPoint y: 229, distance: 268.0
click at [119, 225] on div at bounding box center [120, 221] width 3 height 32
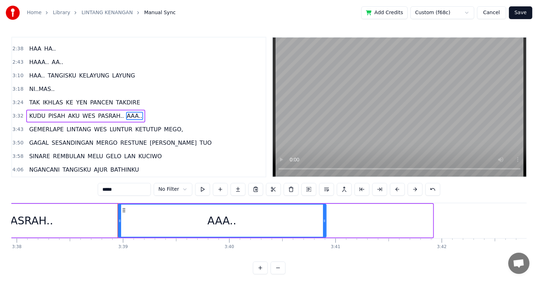
drag, startPoint x: 431, startPoint y: 222, endPoint x: 324, endPoint y: 222, distance: 106.7
click at [324, 222] on icon at bounding box center [324, 221] width 3 height 6
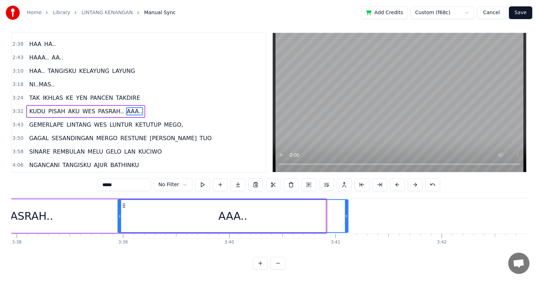
drag, startPoint x: 324, startPoint y: 215, endPoint x: 346, endPoint y: 215, distance: 22.0
click at [346, 215] on div at bounding box center [346, 216] width 3 height 32
drag, startPoint x: 346, startPoint y: 215, endPoint x: 370, endPoint y: 215, distance: 24.1
click at [370, 215] on div at bounding box center [370, 216] width 3 height 32
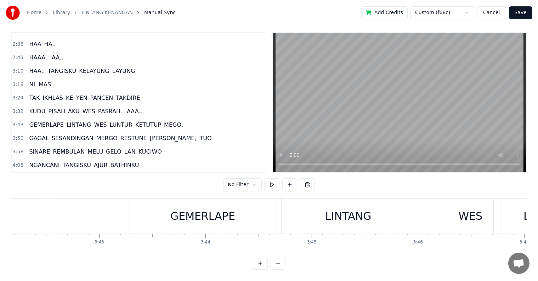
scroll to position [0, 23626]
click at [171, 215] on div "GEMERLAPE" at bounding box center [202, 216] width 148 height 35
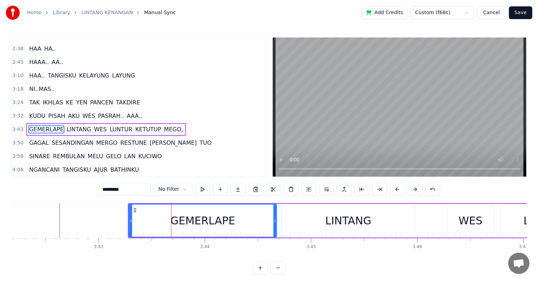
scroll to position [211, 0]
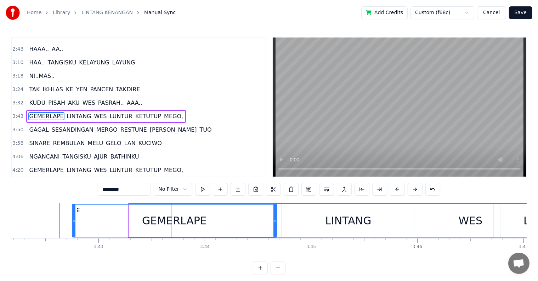
drag, startPoint x: 129, startPoint y: 219, endPoint x: 72, endPoint y: 222, distance: 56.8
click at [73, 222] on icon at bounding box center [74, 221] width 3 height 6
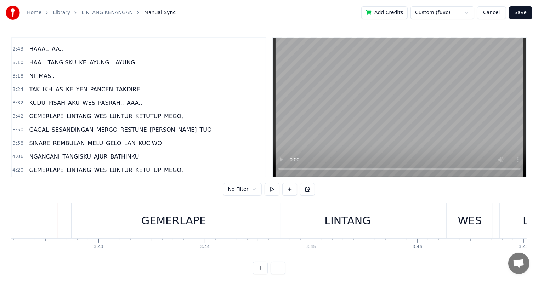
click at [83, 223] on div "GEMERLAPE" at bounding box center [174, 220] width 205 height 35
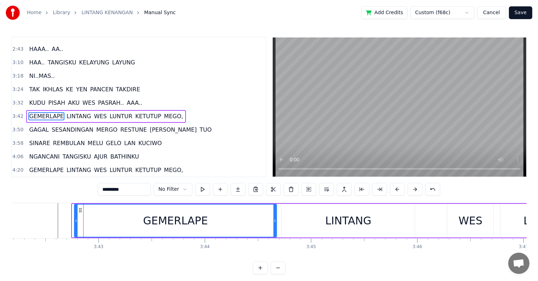
click at [76, 225] on div at bounding box center [76, 221] width 3 height 32
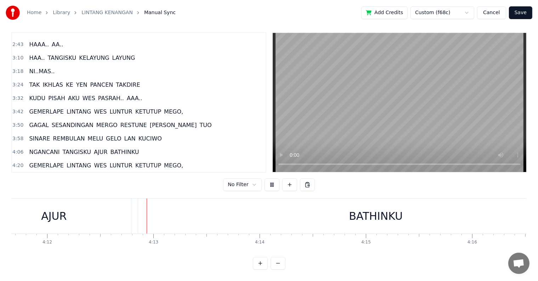
scroll to position [0, 26788]
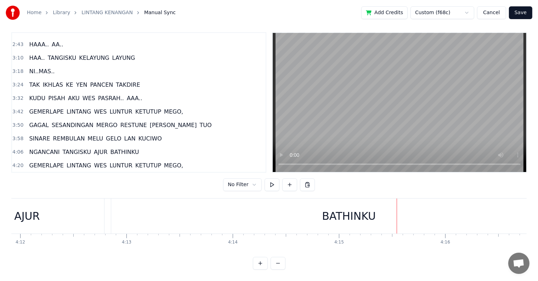
click at [271, 218] on div "BATHINKU" at bounding box center [349, 216] width 476 height 35
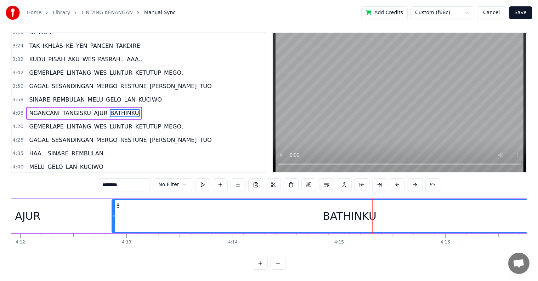
scroll to position [0, 26940]
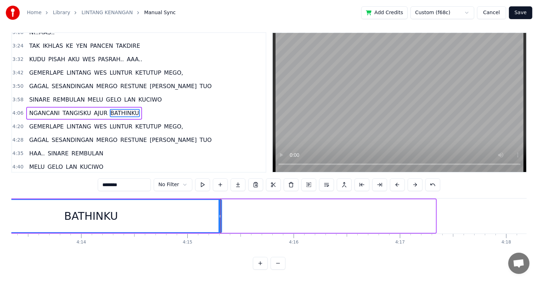
drag, startPoint x: 434, startPoint y: 216, endPoint x: 220, endPoint y: 220, distance: 214.1
click at [220, 220] on div at bounding box center [220, 216] width 3 height 32
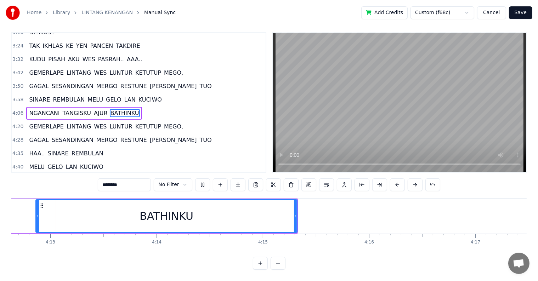
scroll to position [0, 26852]
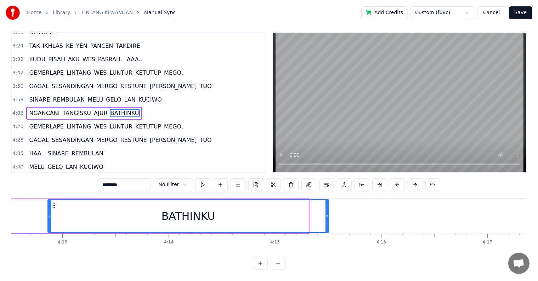
drag, startPoint x: 308, startPoint y: 216, endPoint x: 332, endPoint y: 213, distance: 24.3
click at [329, 213] on div at bounding box center [327, 216] width 3 height 32
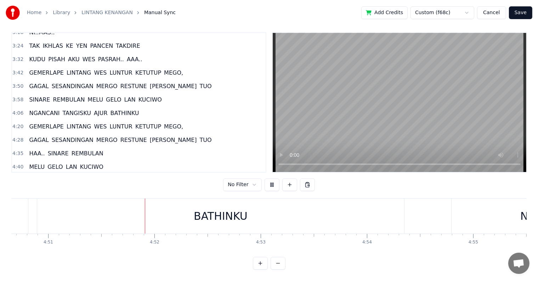
scroll to position [0, 30934]
click at [184, 201] on div "BATHINKU" at bounding box center [193, 216] width 367 height 35
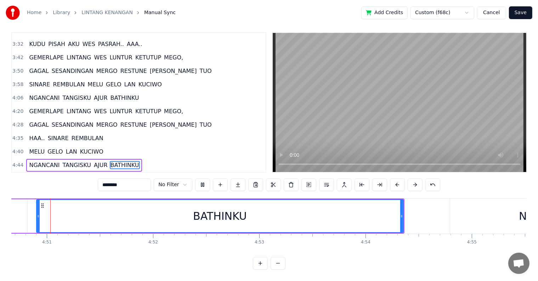
scroll to position [0, 30897]
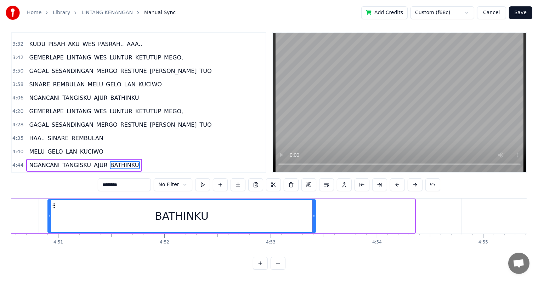
drag, startPoint x: 414, startPoint y: 213, endPoint x: 315, endPoint y: 213, distance: 99.2
click at [315, 213] on div at bounding box center [314, 216] width 3 height 32
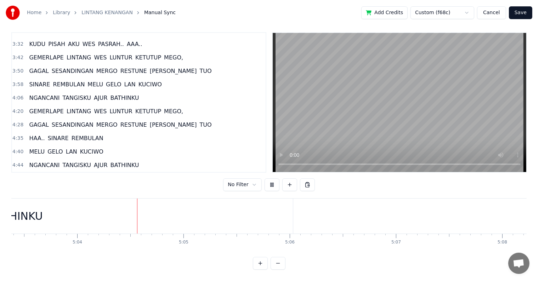
scroll to position [0, 32274]
click at [207, 217] on div "BATHINKU" at bounding box center [2, 216] width 554 height 35
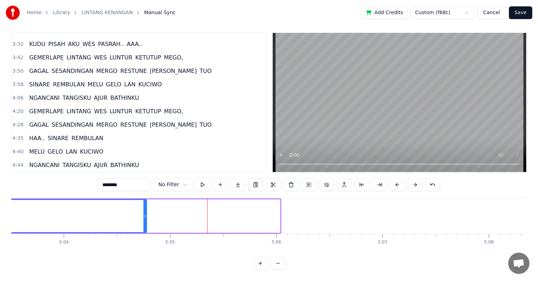
drag, startPoint x: 279, startPoint y: 217, endPoint x: 145, endPoint y: 220, distance: 133.7
click at [145, 220] on div at bounding box center [145, 216] width 3 height 32
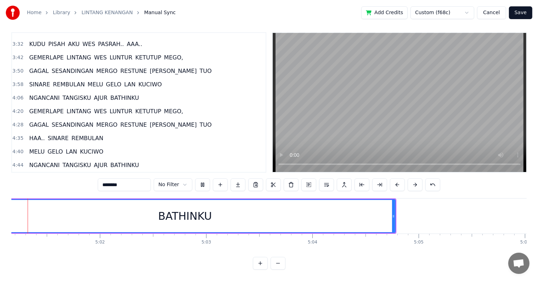
scroll to position [0, 32003]
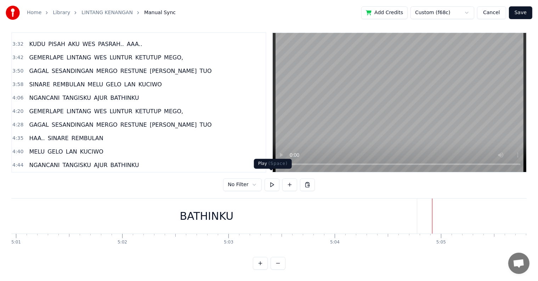
click at [266, 179] on button at bounding box center [272, 185] width 15 height 13
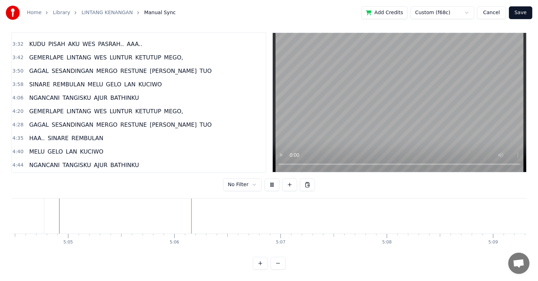
scroll to position [0, 32468]
click at [265, 179] on button at bounding box center [272, 185] width 15 height 13
click at [520, 11] on button "Save" at bounding box center [520, 12] width 23 height 13
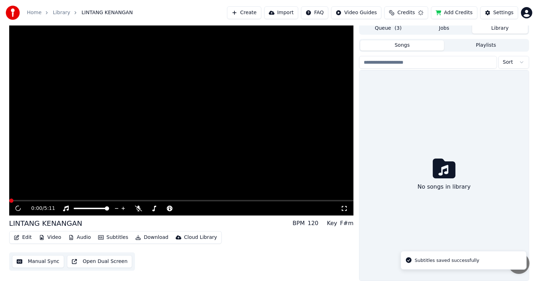
scroll to position [3, 0]
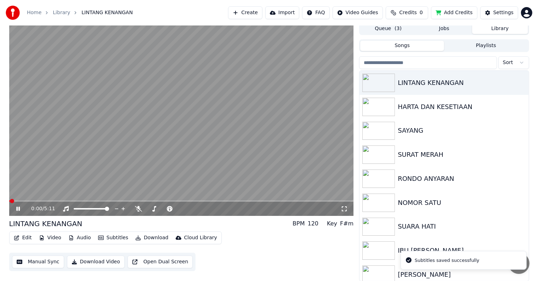
click at [90, 262] on button "Download Video" at bounding box center [96, 262] width 58 height 13
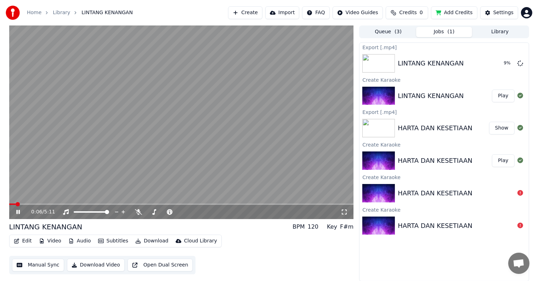
click at [20, 212] on icon at bounding box center [23, 212] width 17 height 6
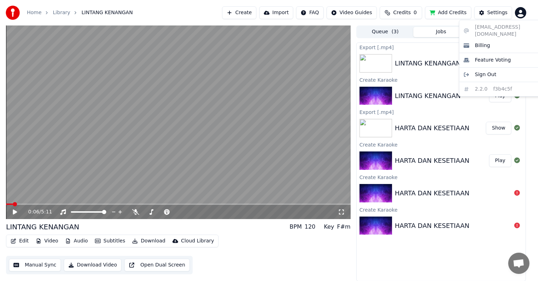
click at [531, 12] on html "Home Library LINTANG KENANGAN Create Import FAQ Video Guides Credits 0 Add Cred…" at bounding box center [269, 140] width 538 height 281
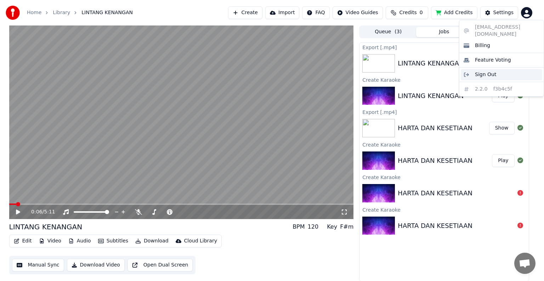
click at [498, 69] on div "Sign Out" at bounding box center [502, 74] width 82 height 11
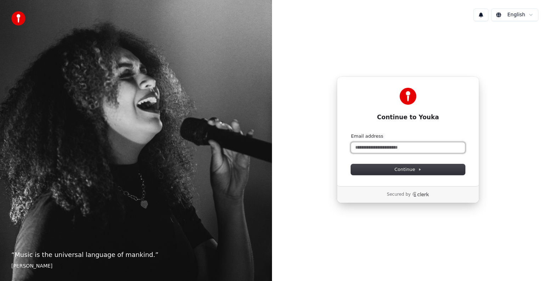
click at [405, 150] on input "Email address" at bounding box center [408, 147] width 114 height 11
click at [408, 167] on span "Continue" at bounding box center [408, 170] width 27 height 6
type input "**********"
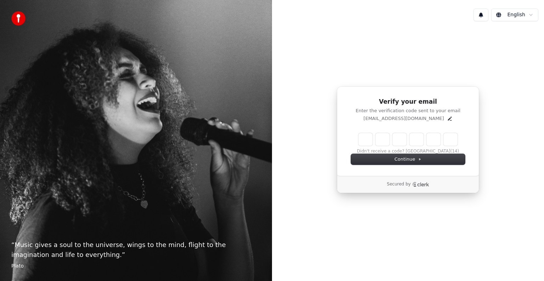
click at [368, 140] on input "Enter verification code" at bounding box center [408, 139] width 99 height 13
type input "******"
